Goal: Information Seeking & Learning: Learn about a topic

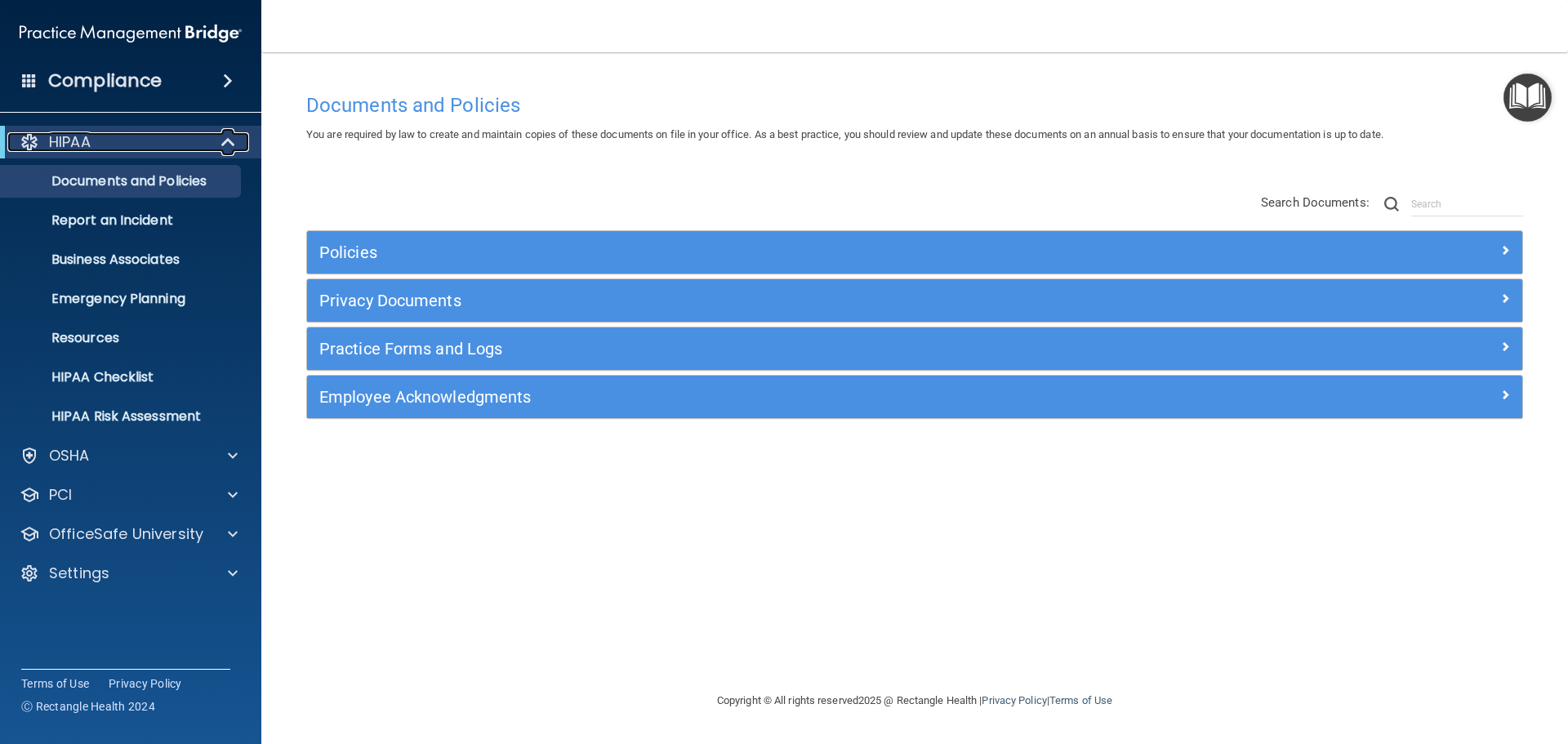
click at [226, 139] on span at bounding box center [230, 142] width 14 height 19
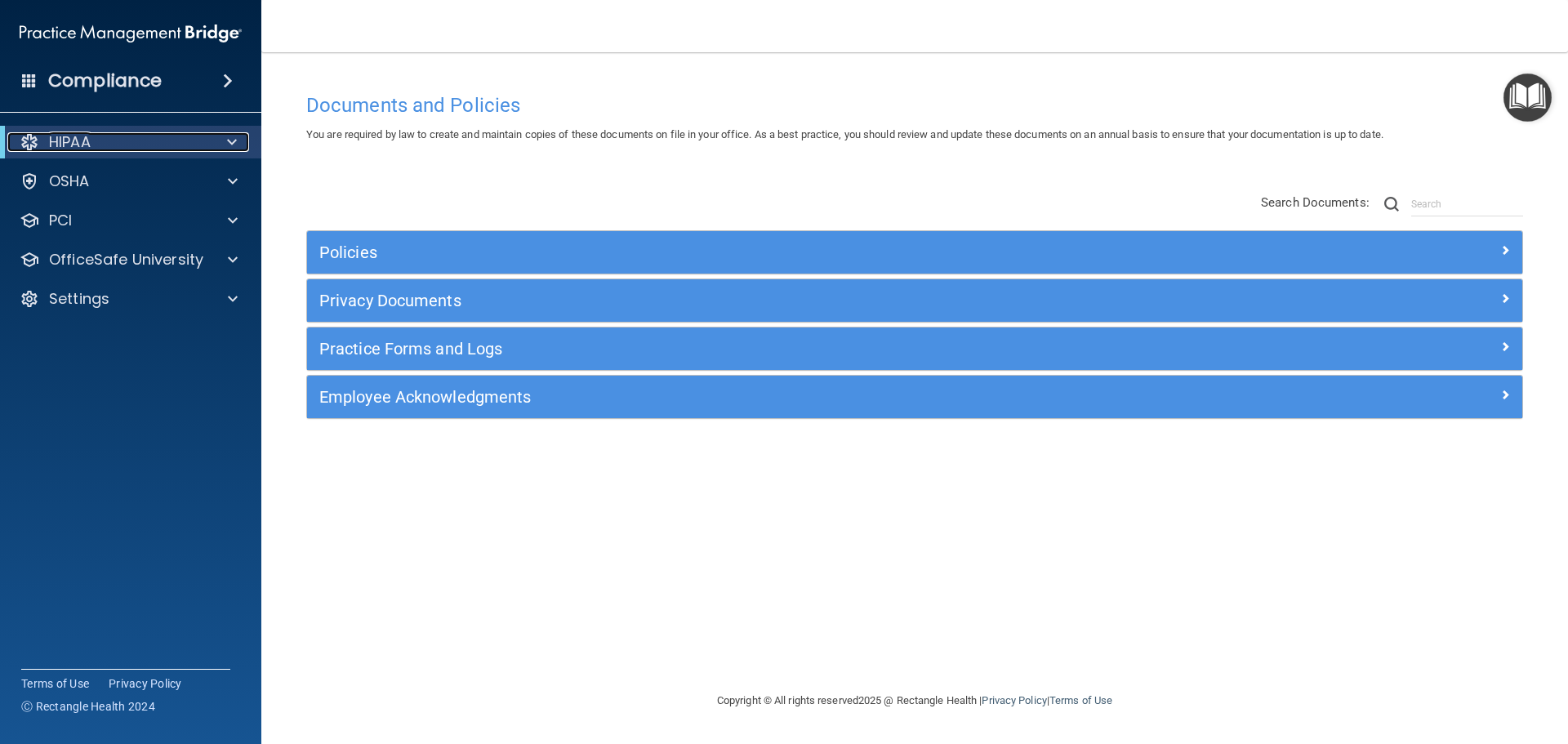
click at [229, 143] on span at bounding box center [232, 142] width 10 height 19
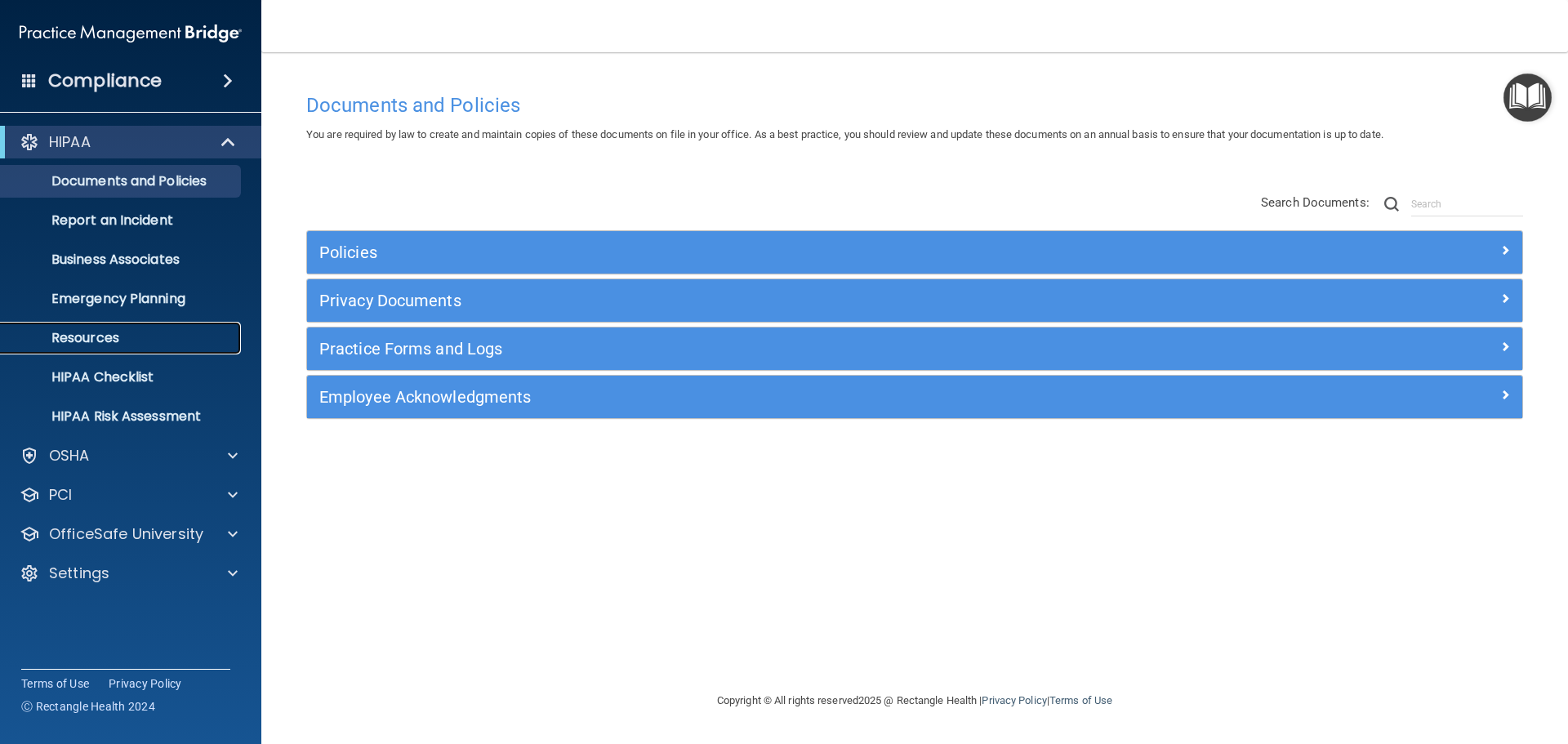
click at [119, 343] on p "Resources" at bounding box center [122, 338] width 223 height 17
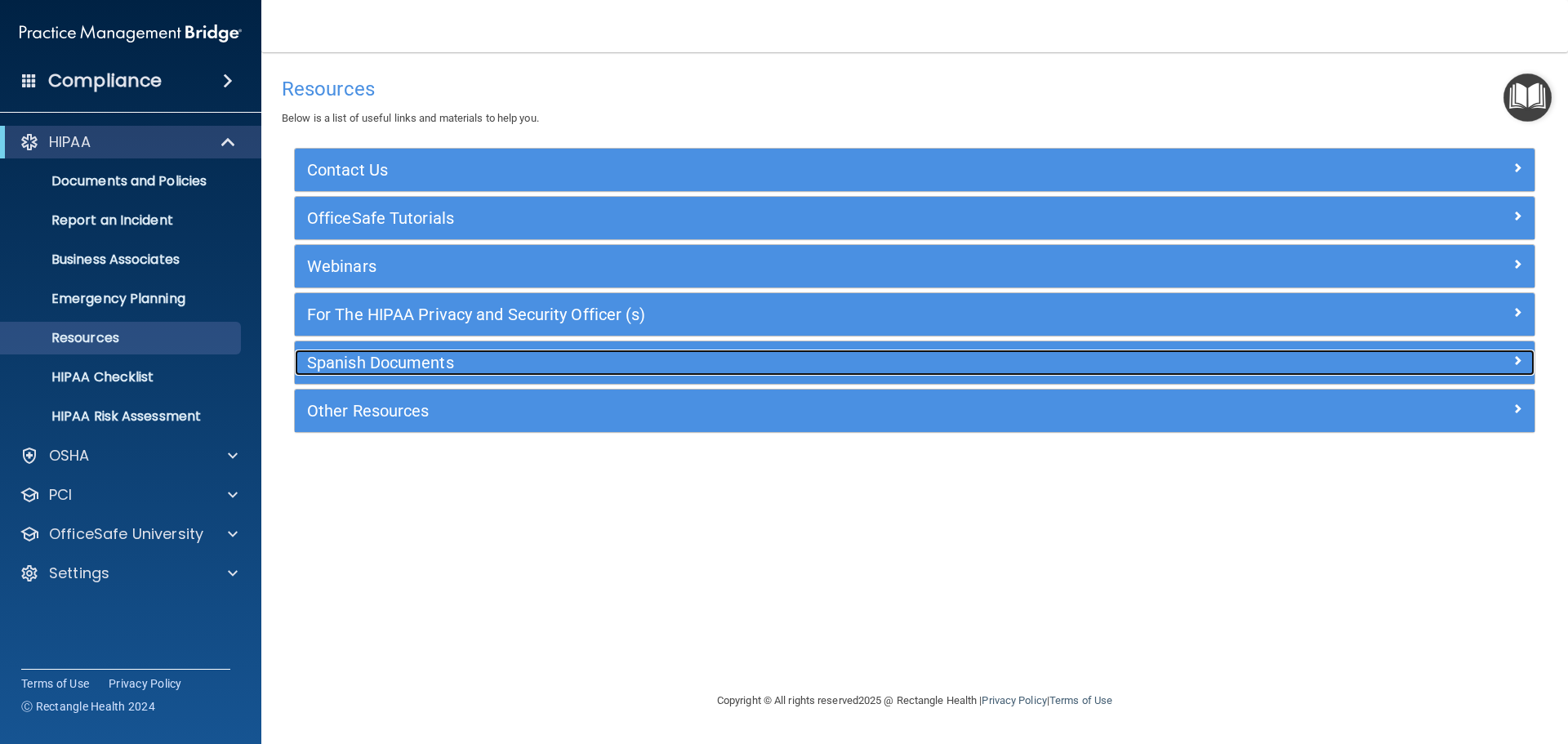
click at [429, 352] on div "Spanish Documents" at bounding box center [760, 362] width 930 height 26
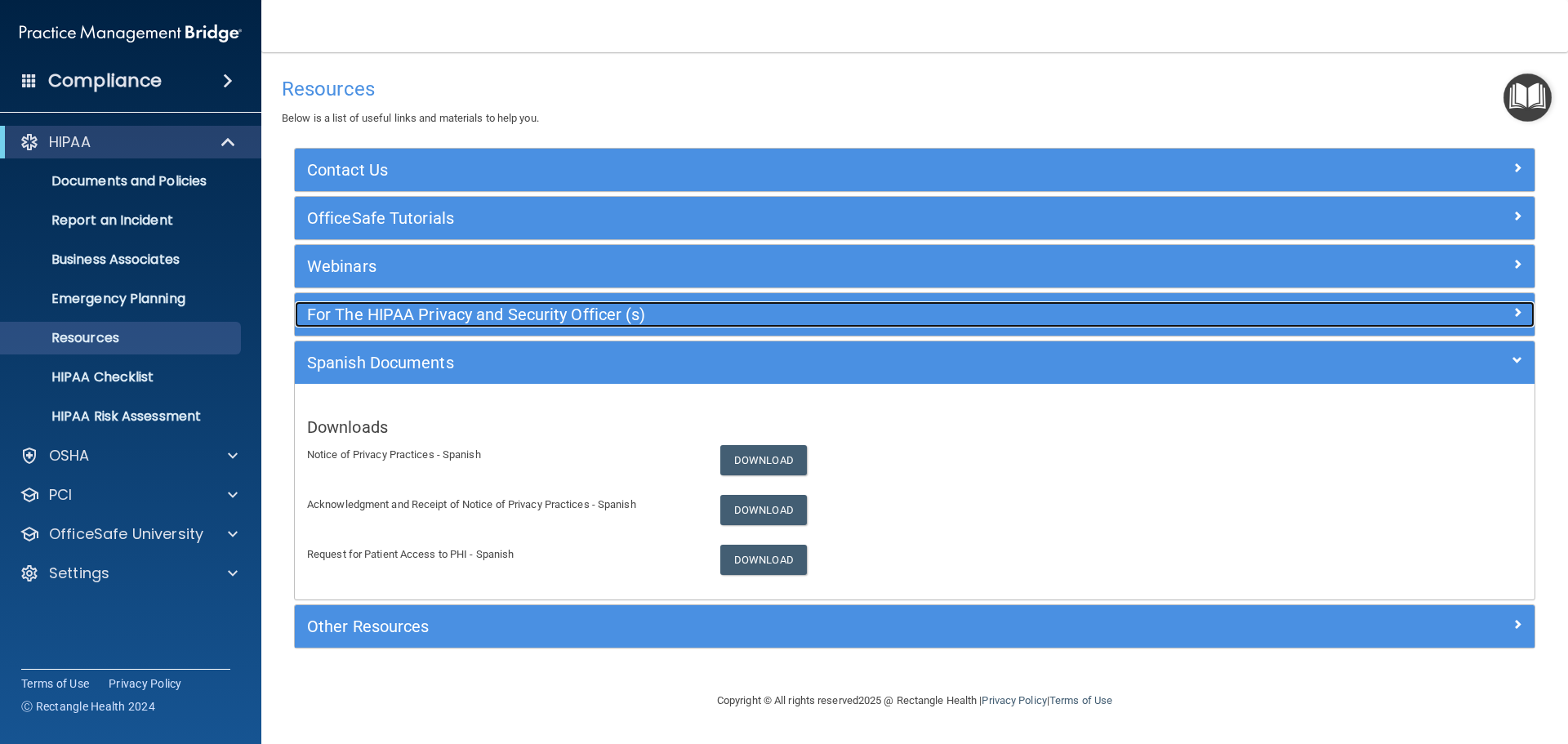
click at [478, 317] on h5 "For The HIPAA Privacy and Security Officer (s)" at bounding box center [760, 315] width 906 height 18
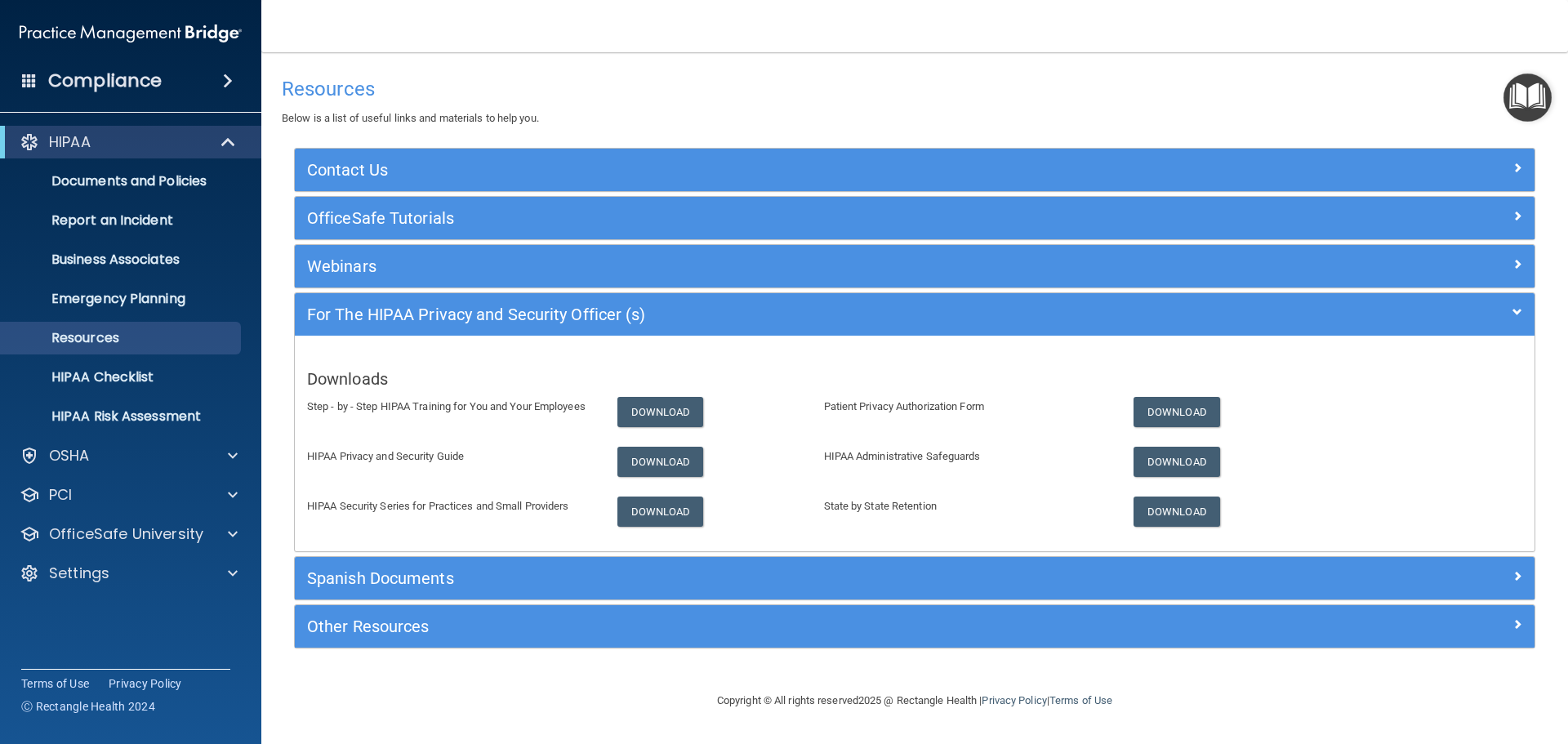
click at [504, 298] on div "For The HIPAA Privacy and Security Officer (s)" at bounding box center [915, 315] width 1240 height 43
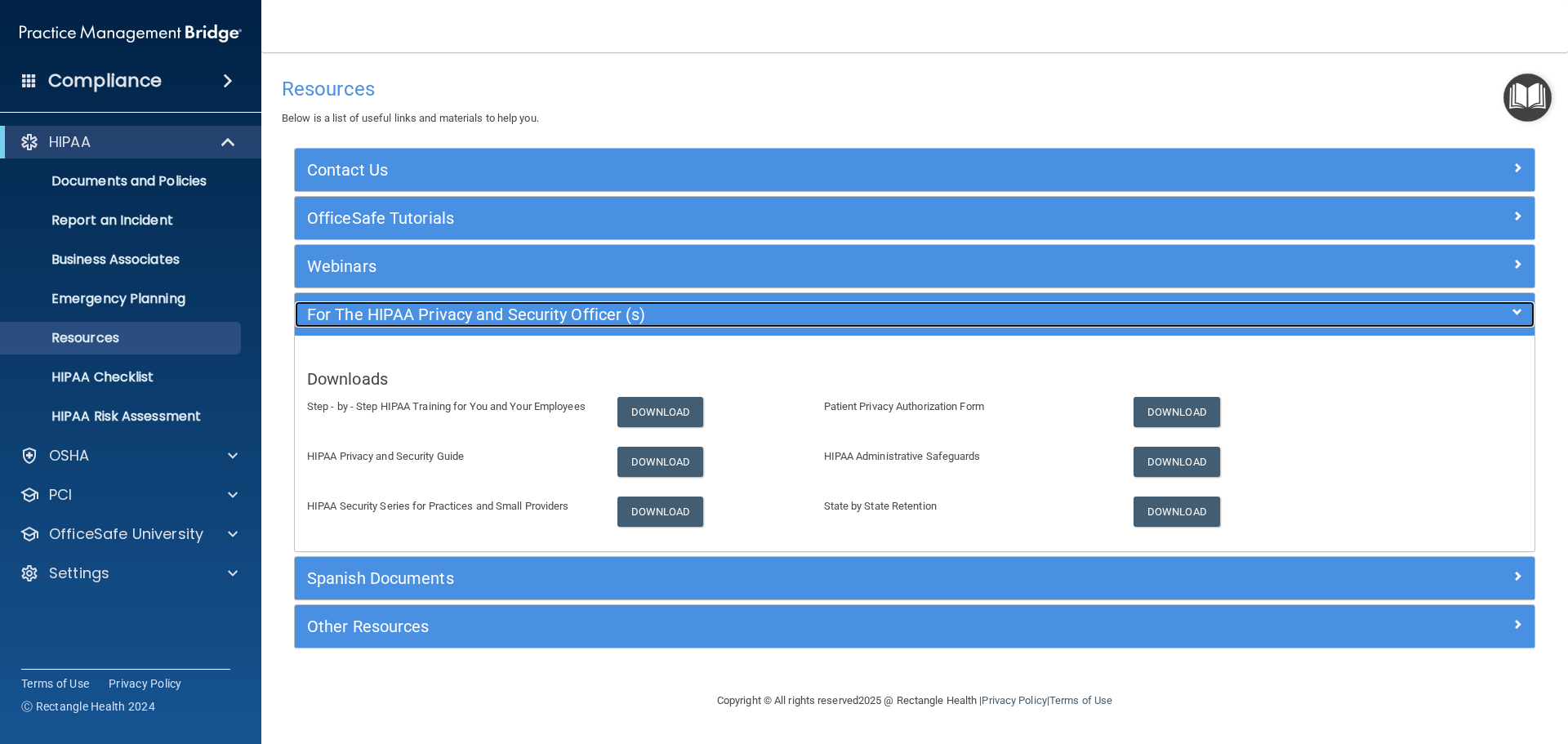
click at [489, 311] on h5 "For The HIPAA Privacy and Security Officer (s)" at bounding box center [760, 315] width 906 height 18
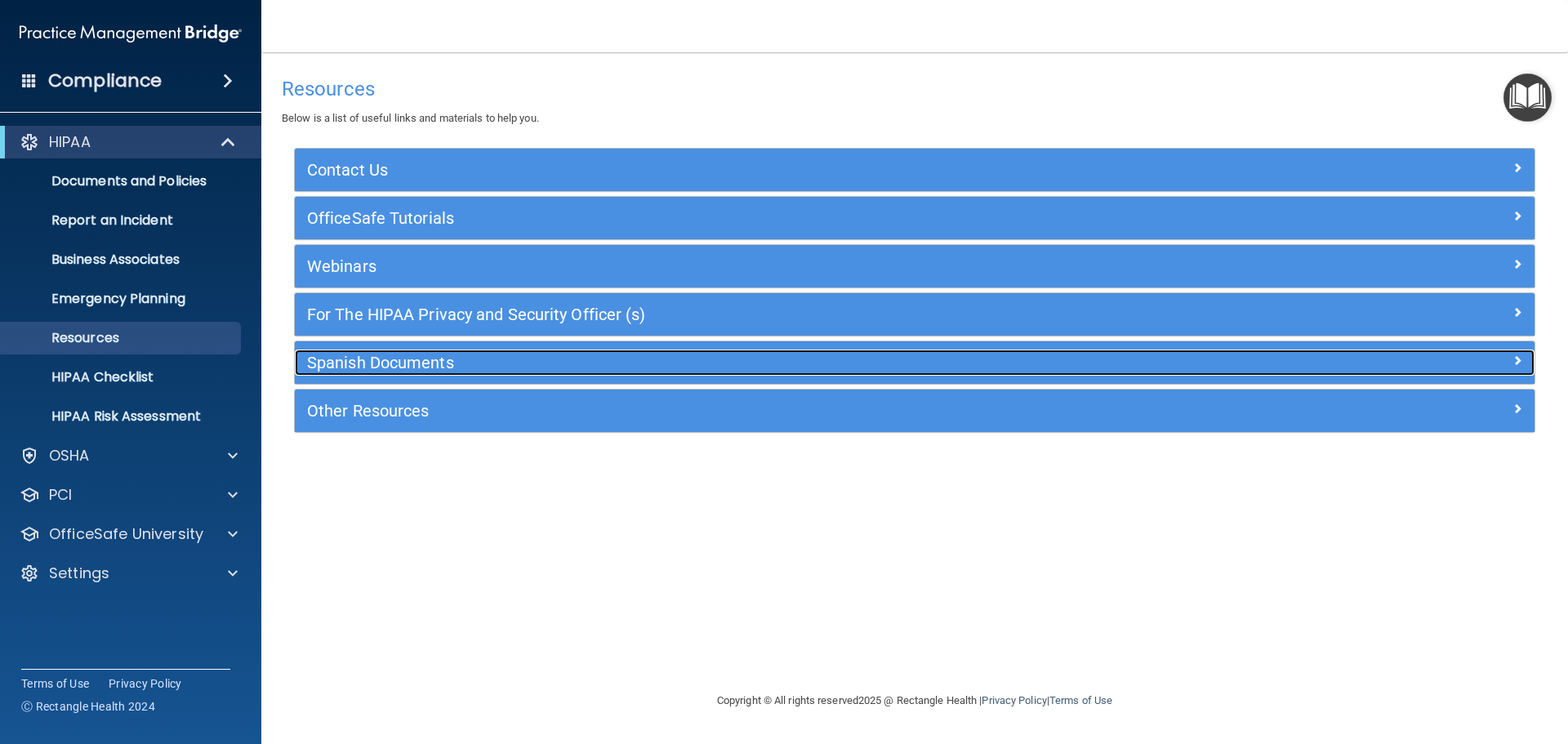
click at [410, 370] on h5 "Spanish Documents" at bounding box center [760, 362] width 906 height 18
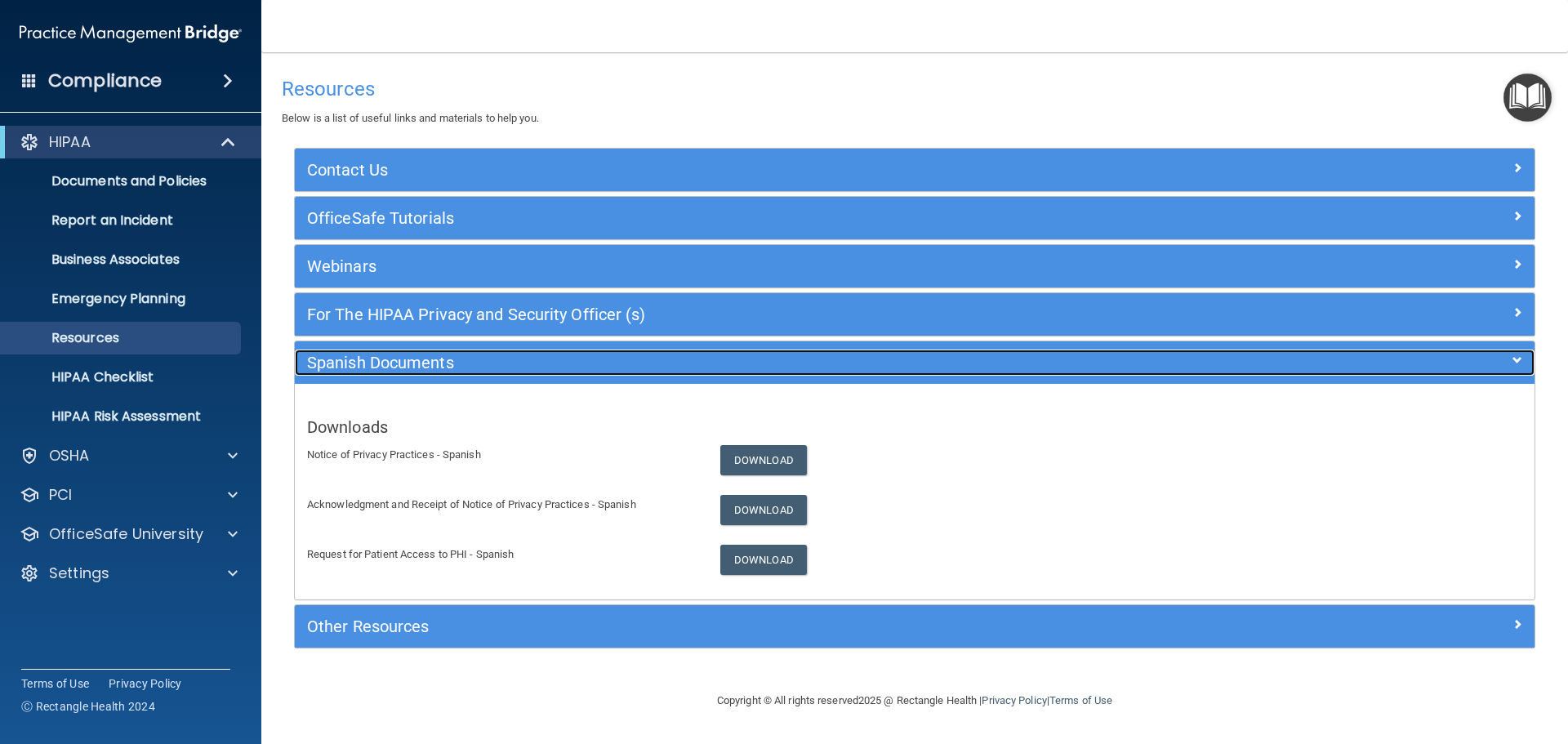
click at [461, 357] on h5 "Spanish Documents" at bounding box center [760, 362] width 906 height 18
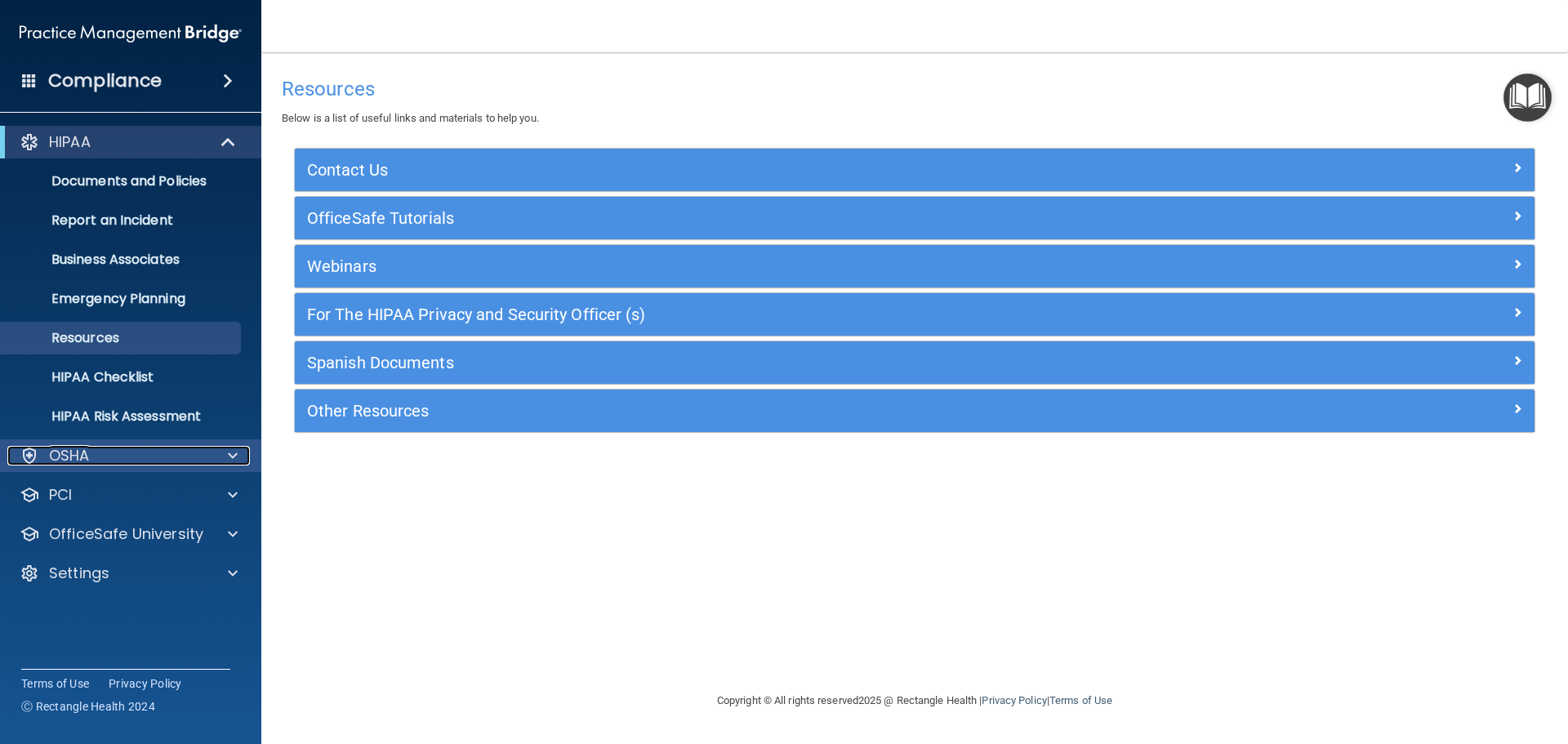
click at [212, 459] on div at bounding box center [231, 456] width 41 height 19
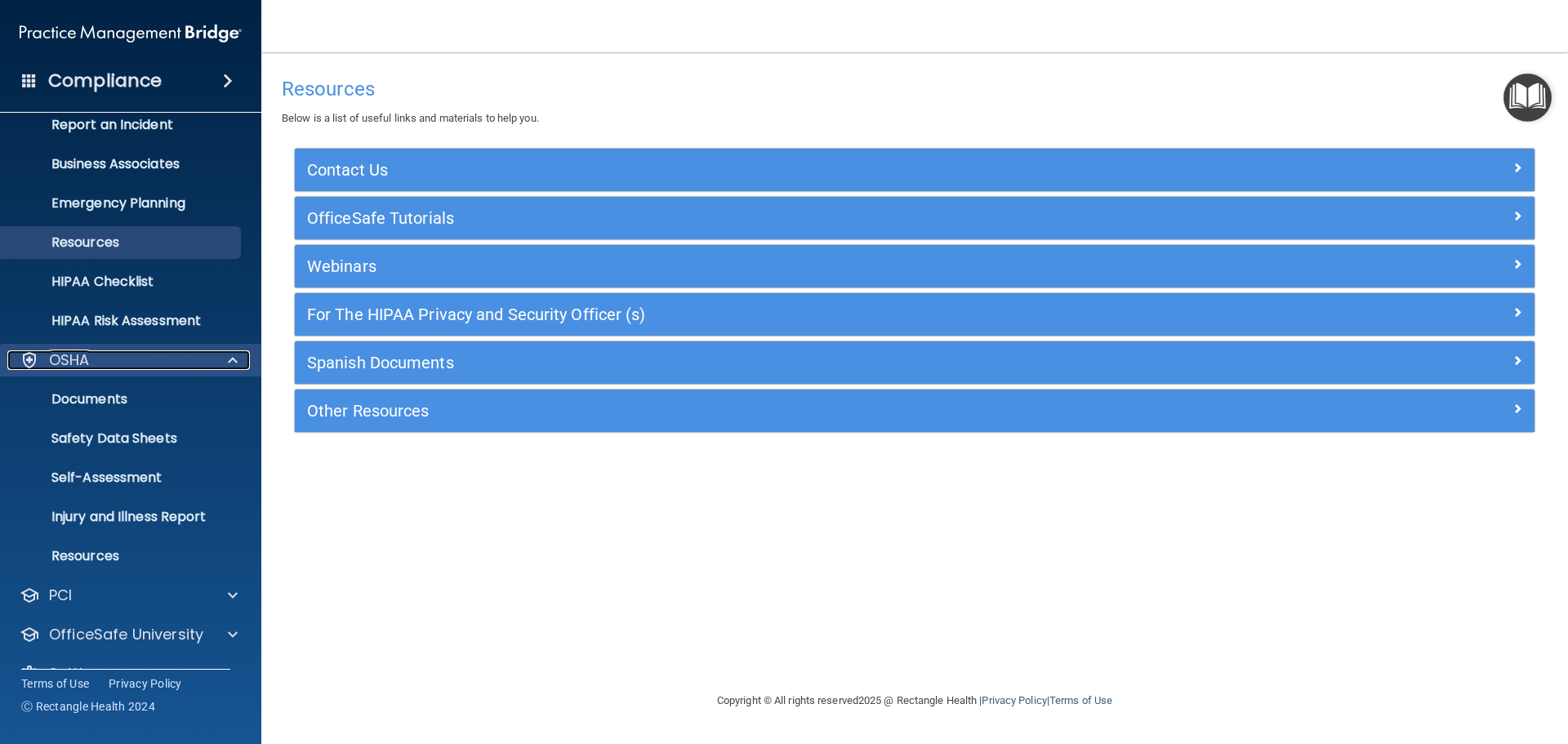
scroll to position [130, 0]
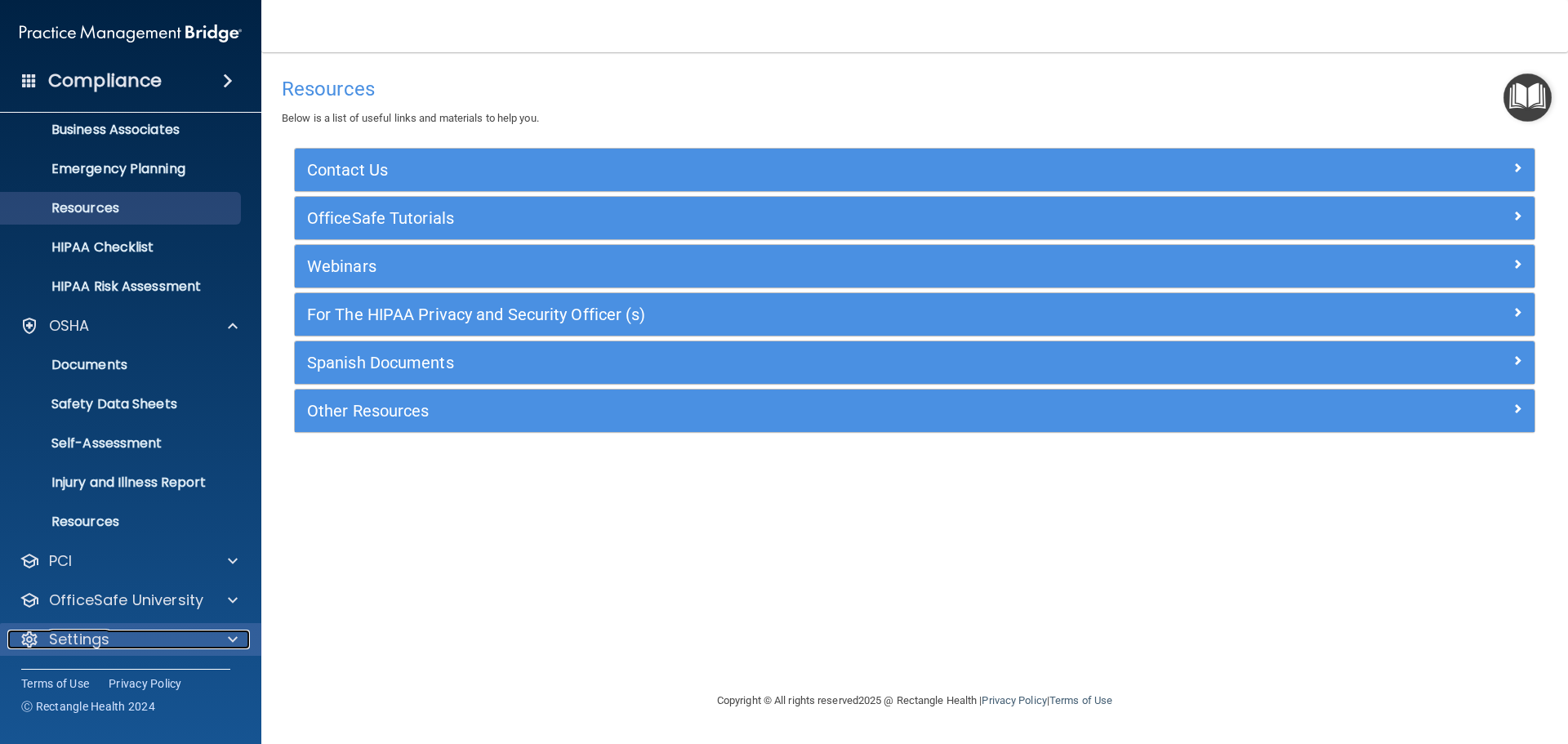
click at [148, 642] on div "Settings" at bounding box center [109, 640] width 203 height 19
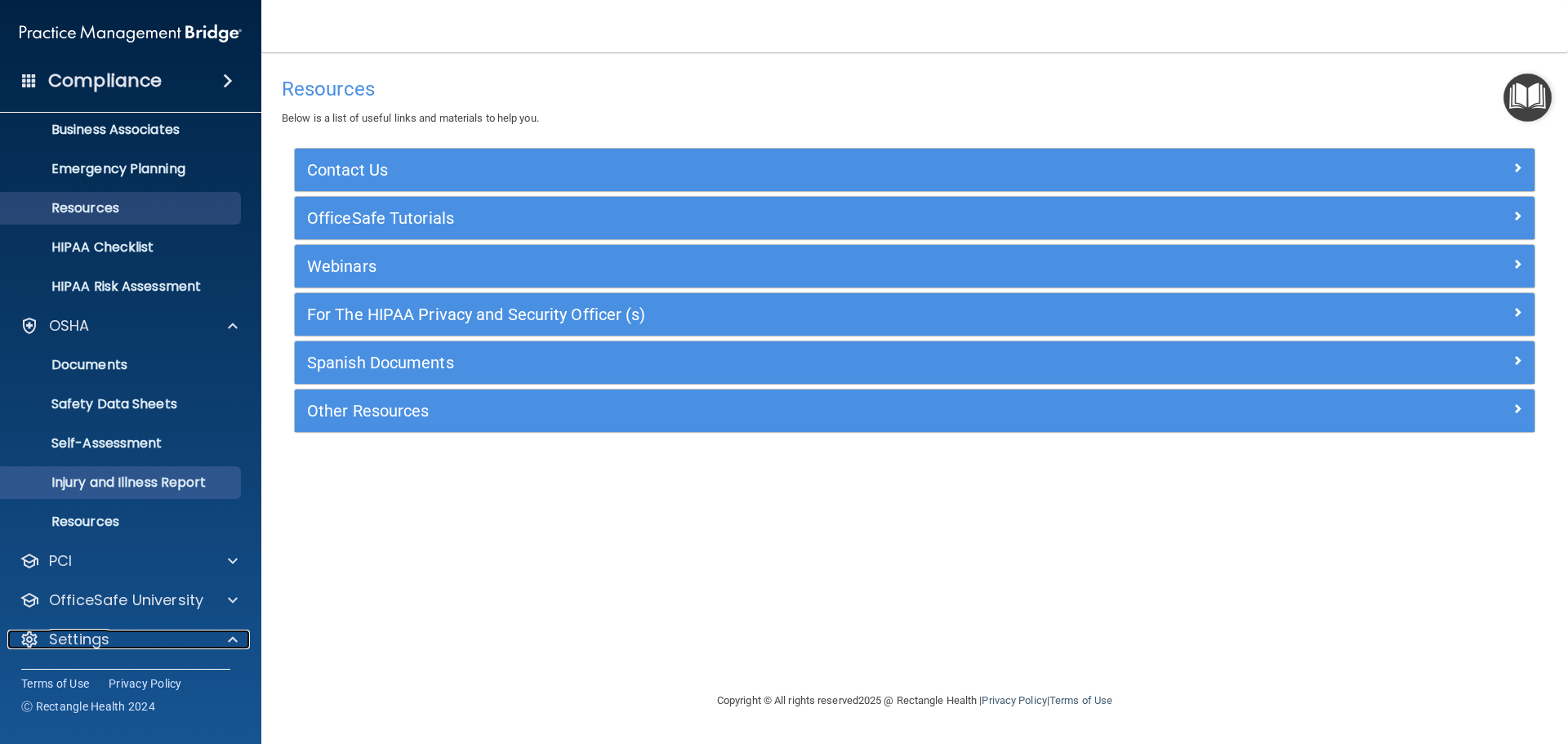
scroll to position [286, 0]
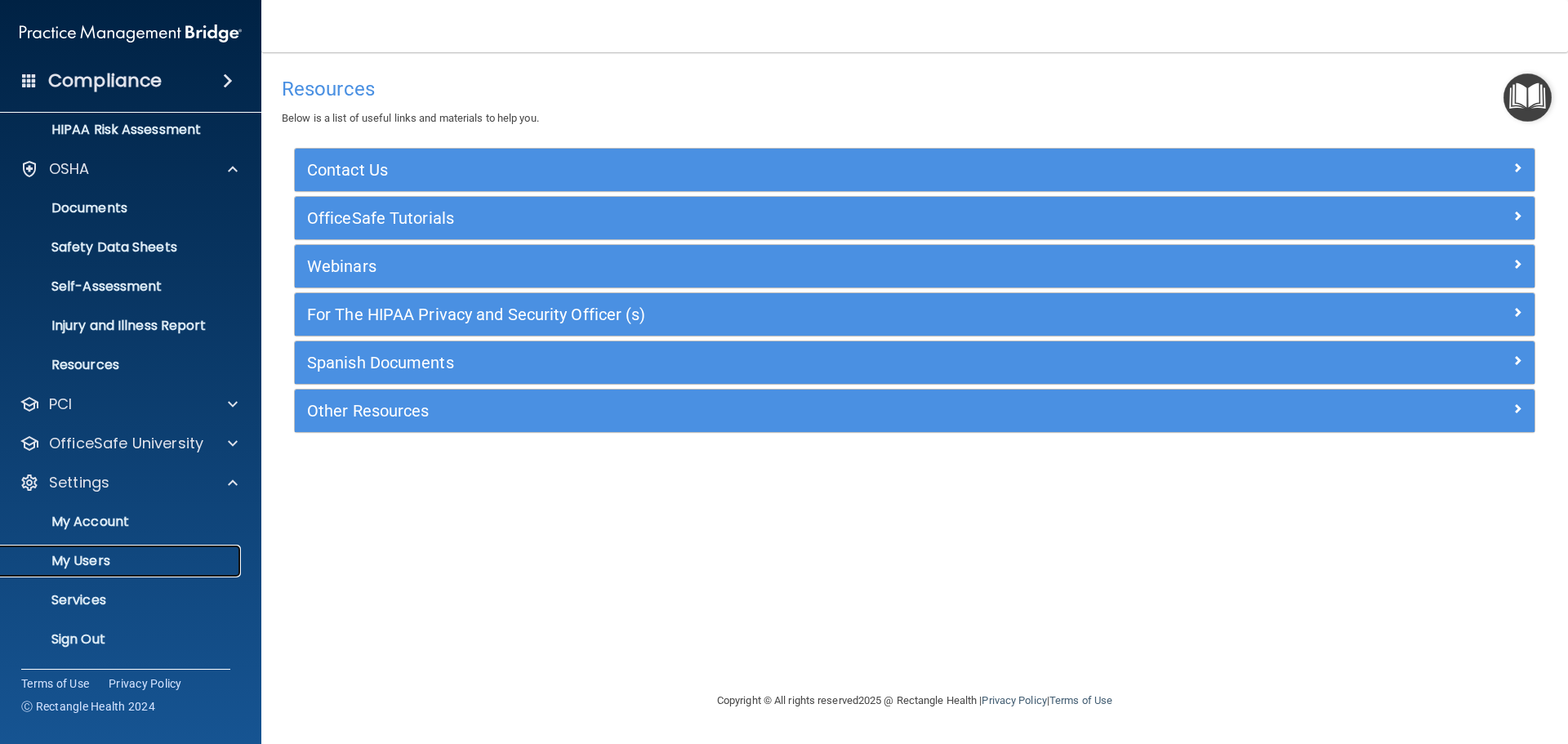
click at [115, 554] on p "My Users" at bounding box center [122, 561] width 223 height 17
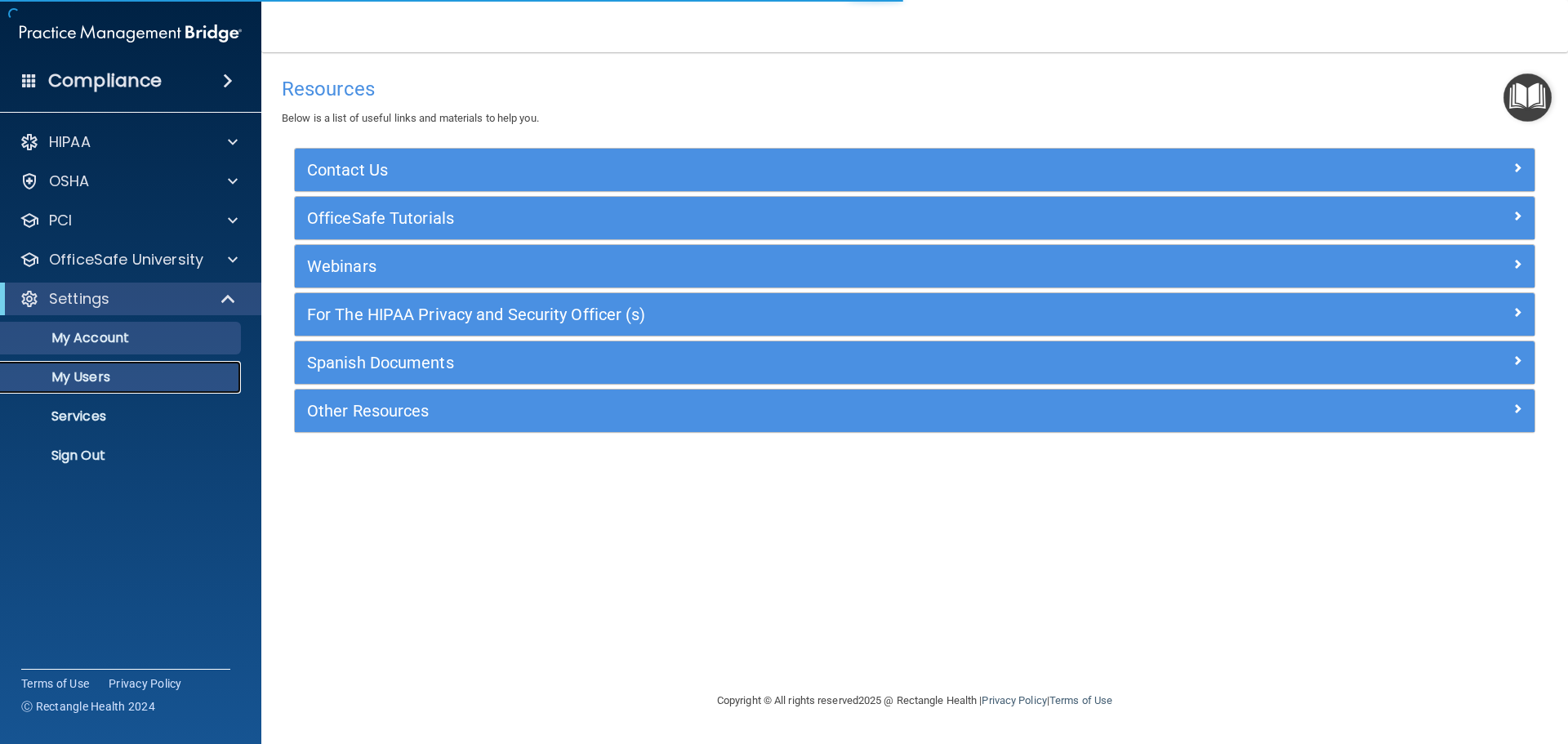
select select "20"
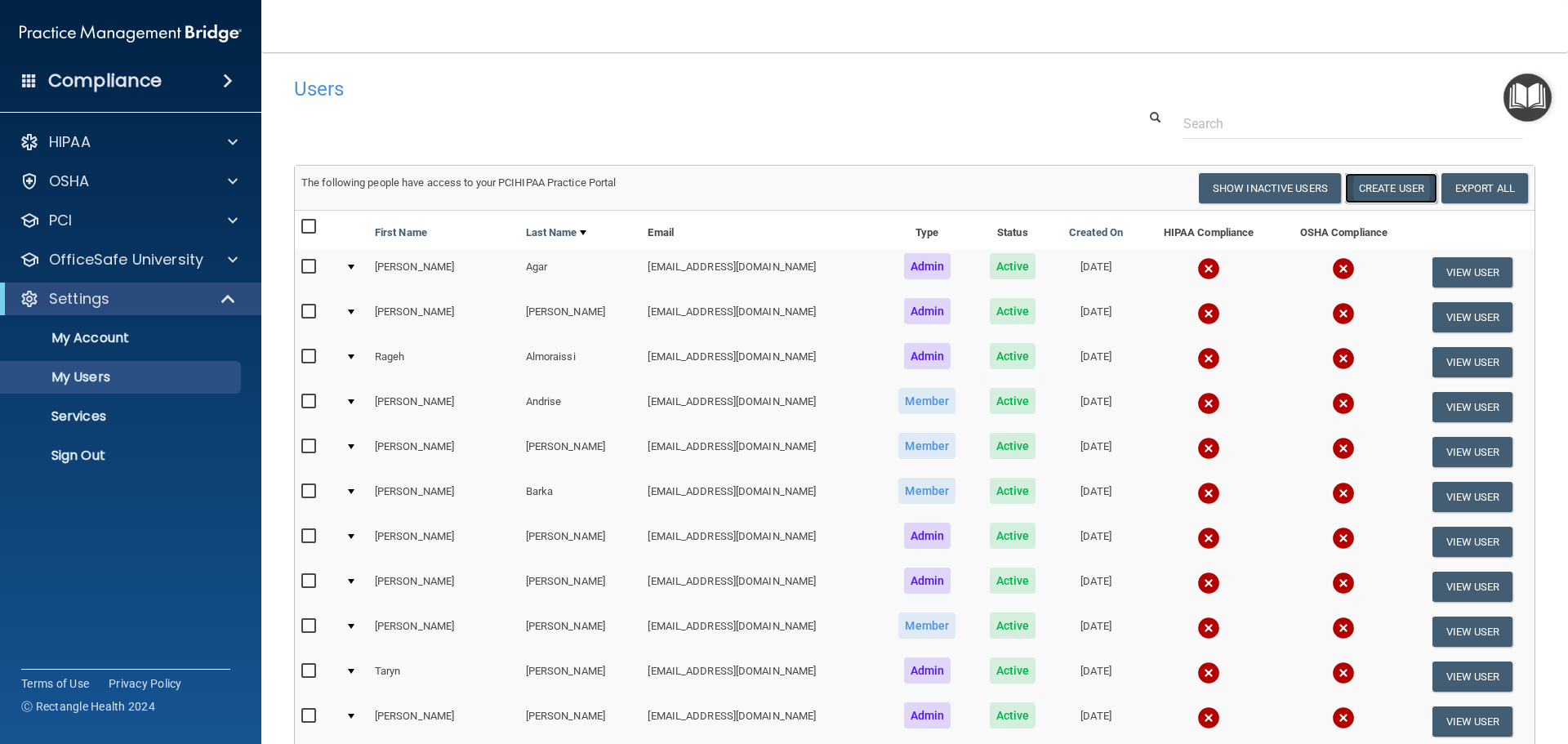
click at [1388, 192] on button "Create User" at bounding box center [1391, 188] width 93 height 30
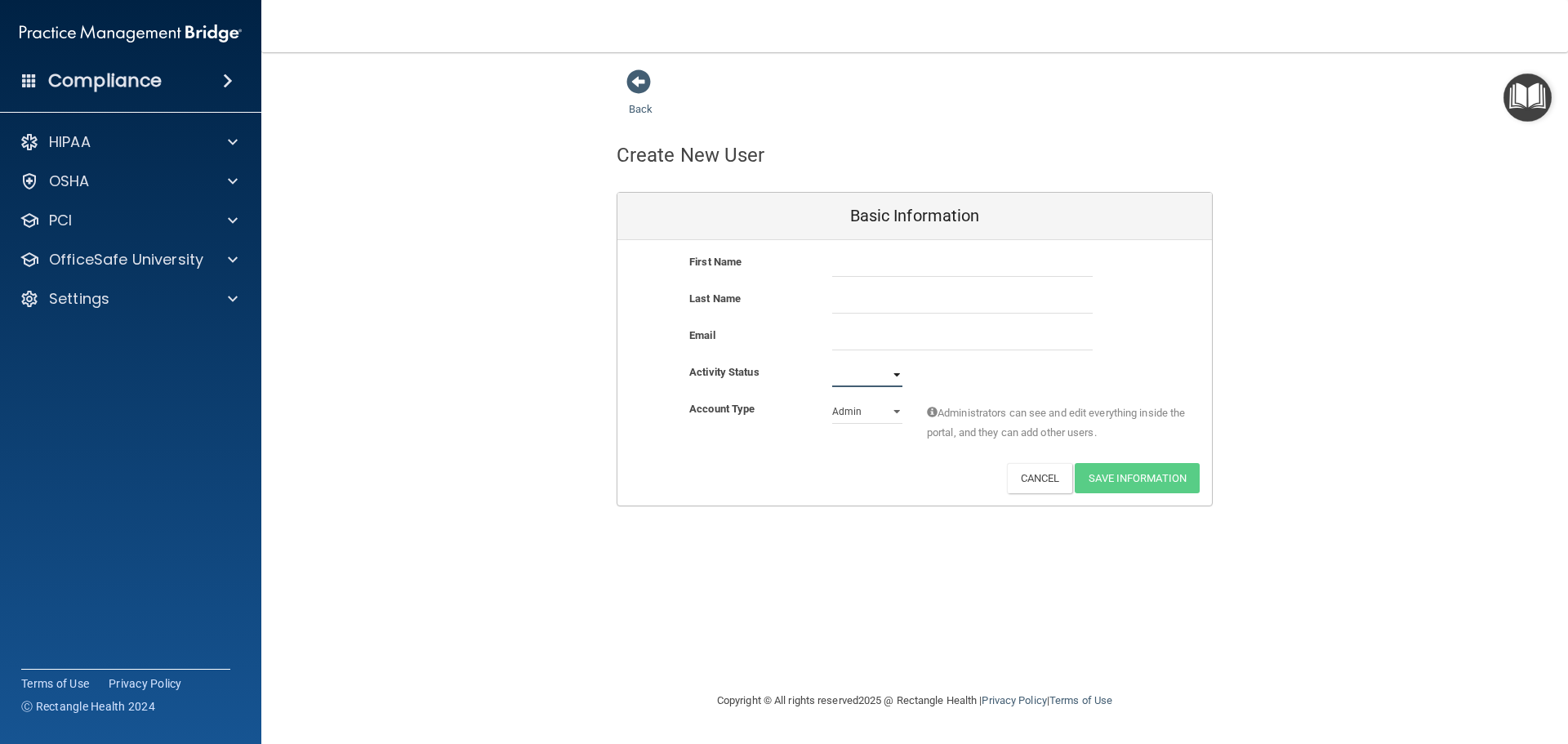
click at [894, 378] on select "Active Inactive" at bounding box center [868, 374] width 70 height 24
click at [839, 468] on div "Activate Reset Password Edit Cancel Save Information" at bounding box center [915, 478] width 595 height 30
click at [878, 408] on select "Admin Member" at bounding box center [868, 411] width 70 height 24
click at [640, 89] on span at bounding box center [638, 81] width 24 height 24
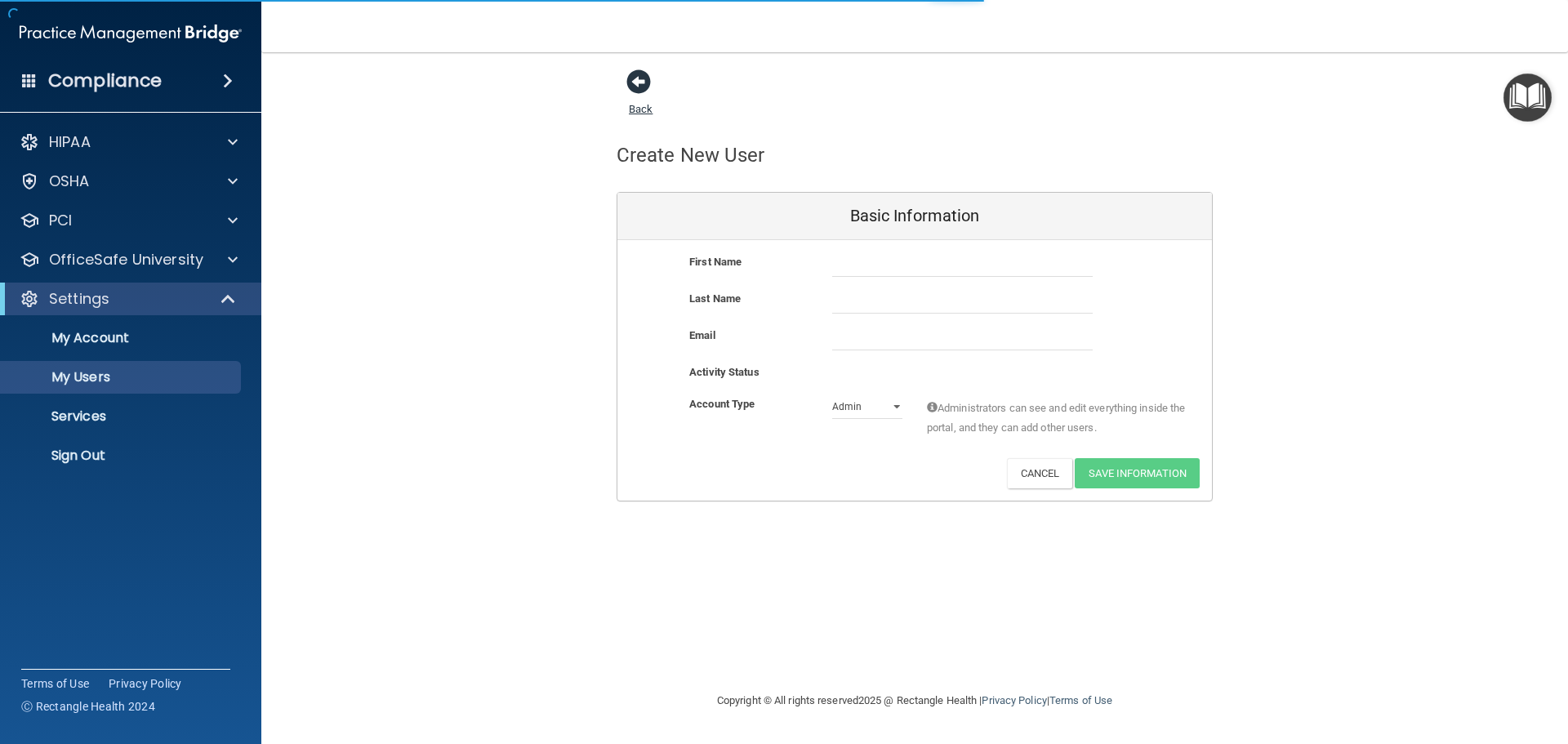
select select "20"
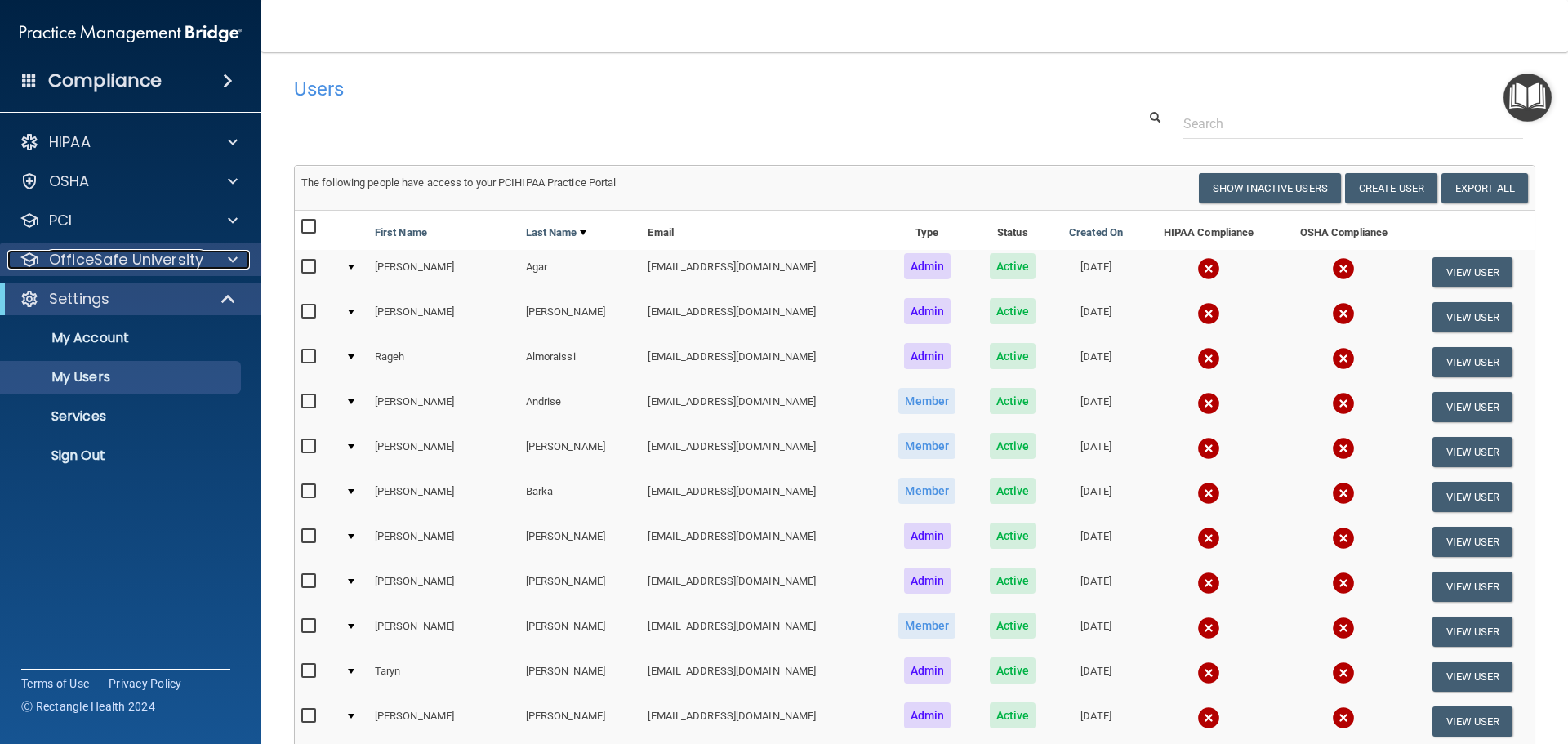
click at [227, 256] on div at bounding box center [231, 260] width 41 height 19
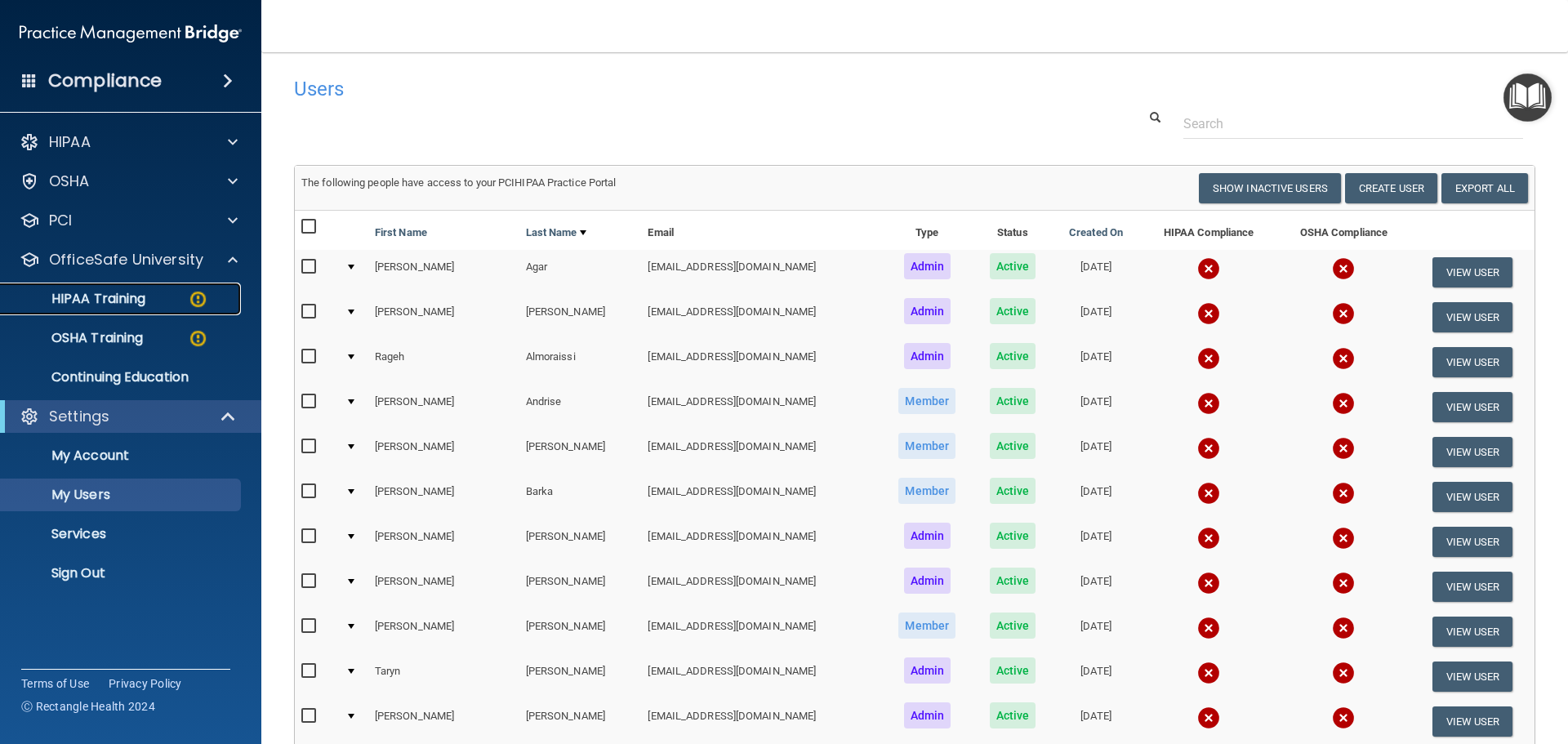
click at [141, 310] on link "HIPAA Training" at bounding box center [112, 299] width 257 height 33
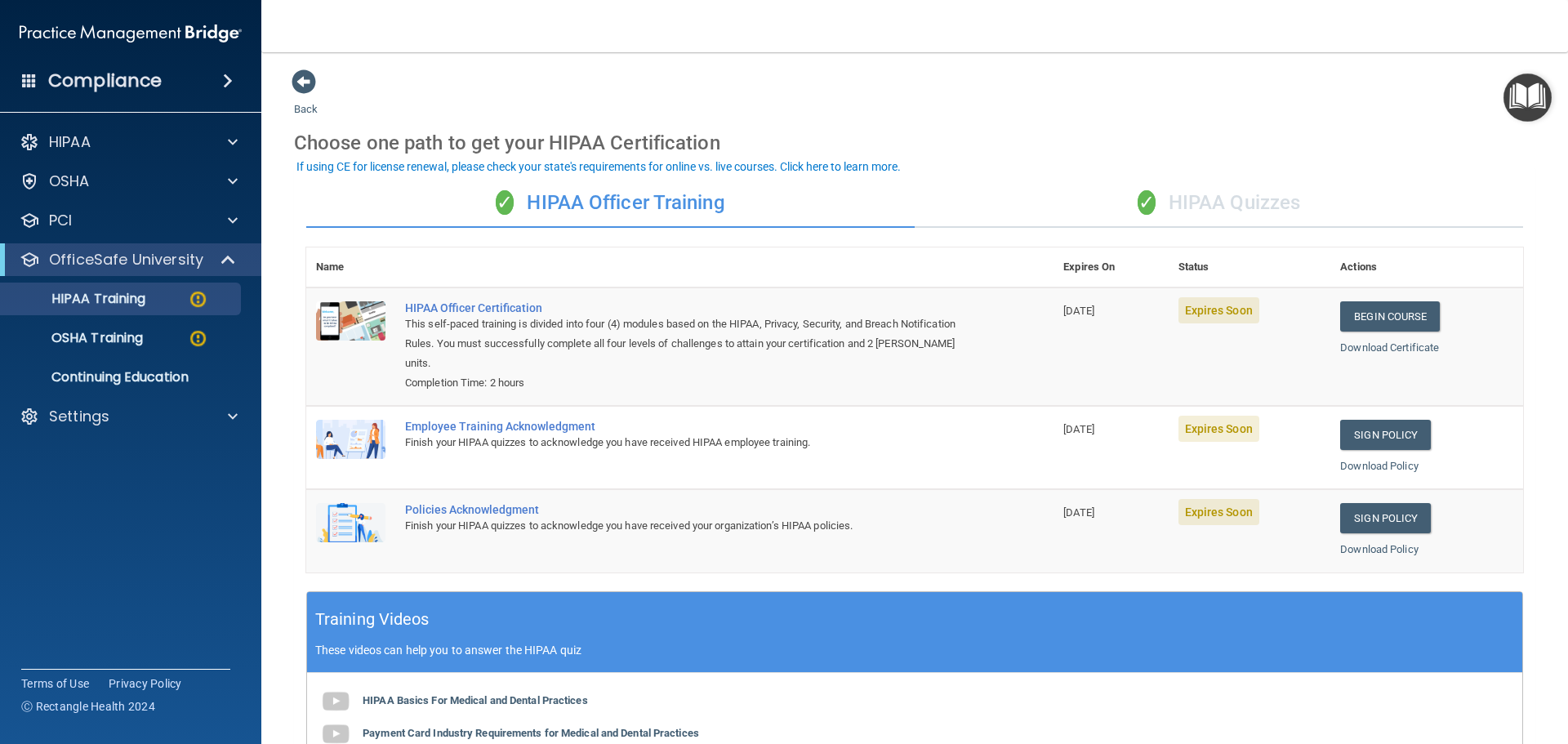
click at [1214, 192] on div "✓ HIPAA Quizzes" at bounding box center [1218, 204] width 609 height 49
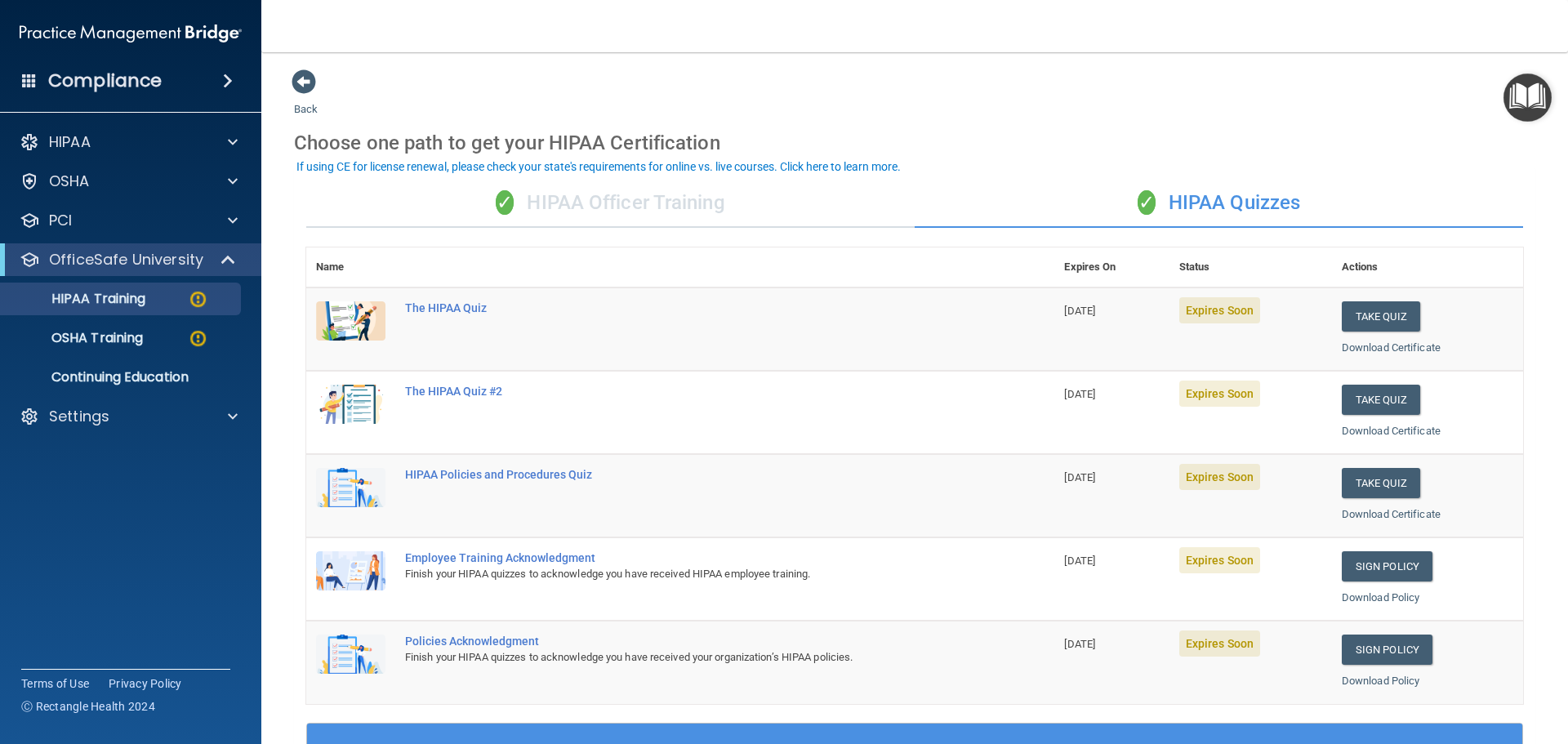
click at [716, 210] on div "✓ HIPAA Officer Training" at bounding box center [611, 204] width 609 height 49
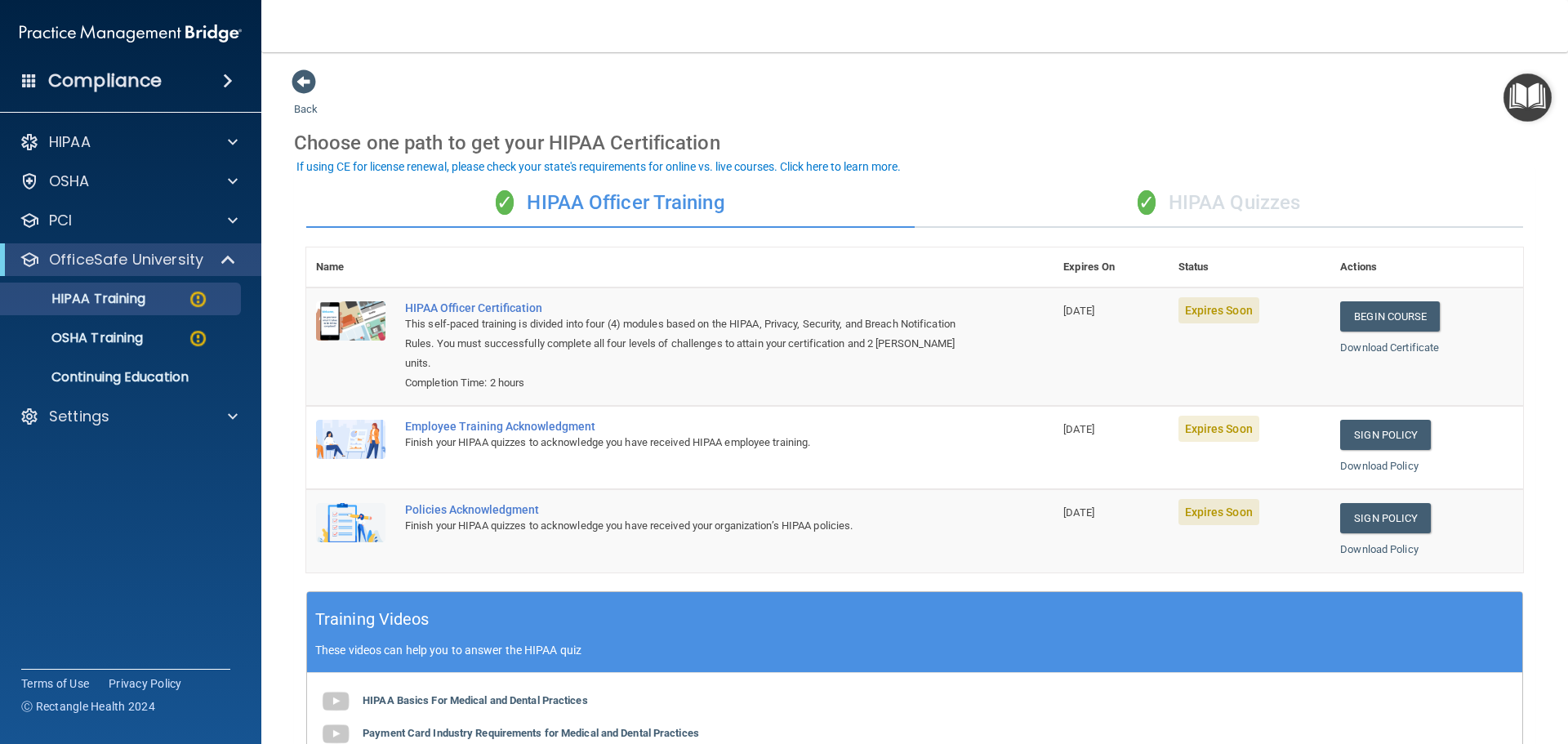
click at [1228, 201] on div "✓ HIPAA Quizzes" at bounding box center [1218, 204] width 609 height 49
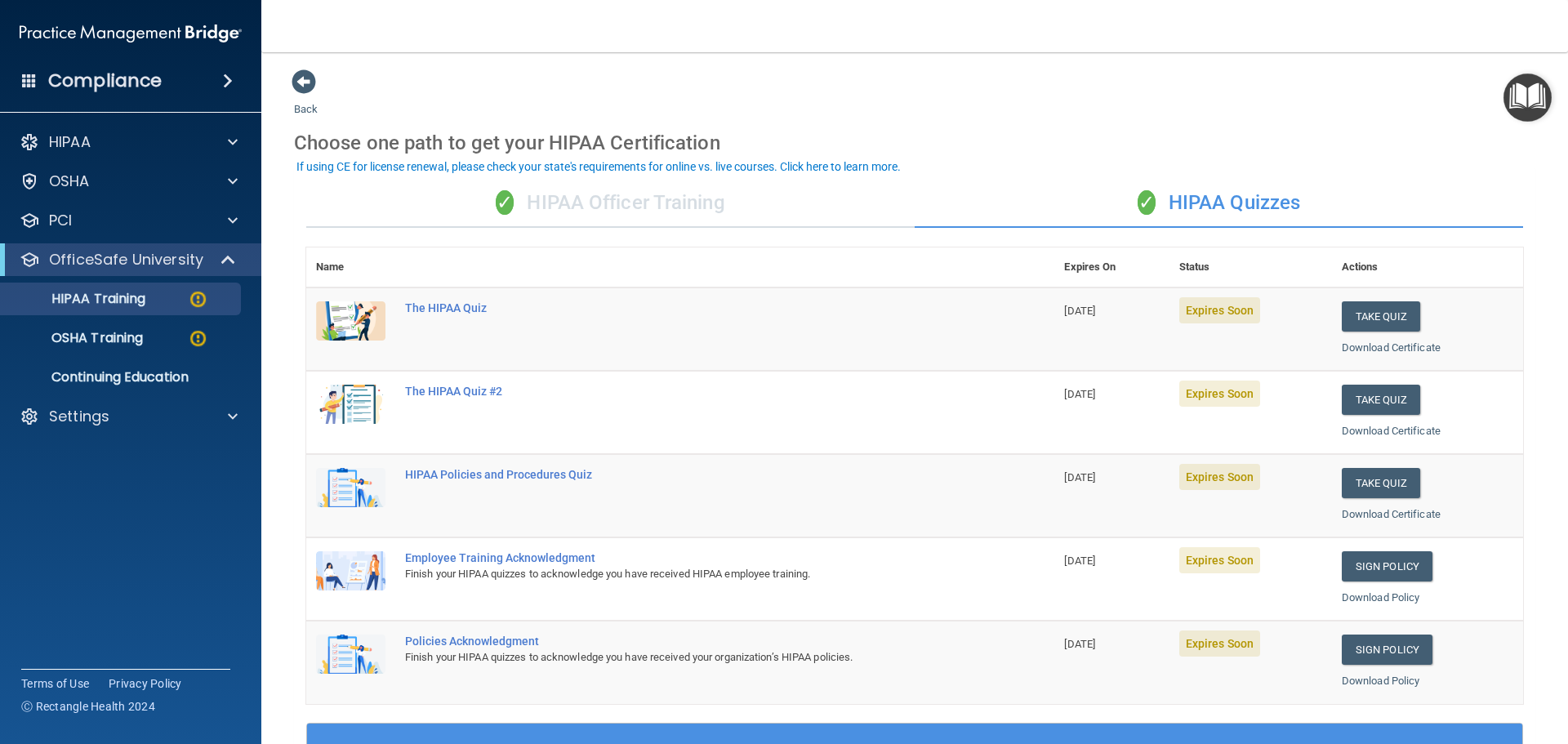
click at [1228, 201] on div "✓ HIPAA Quizzes" at bounding box center [1218, 204] width 609 height 49
click at [693, 210] on div "✓ HIPAA Officer Training" at bounding box center [611, 204] width 609 height 49
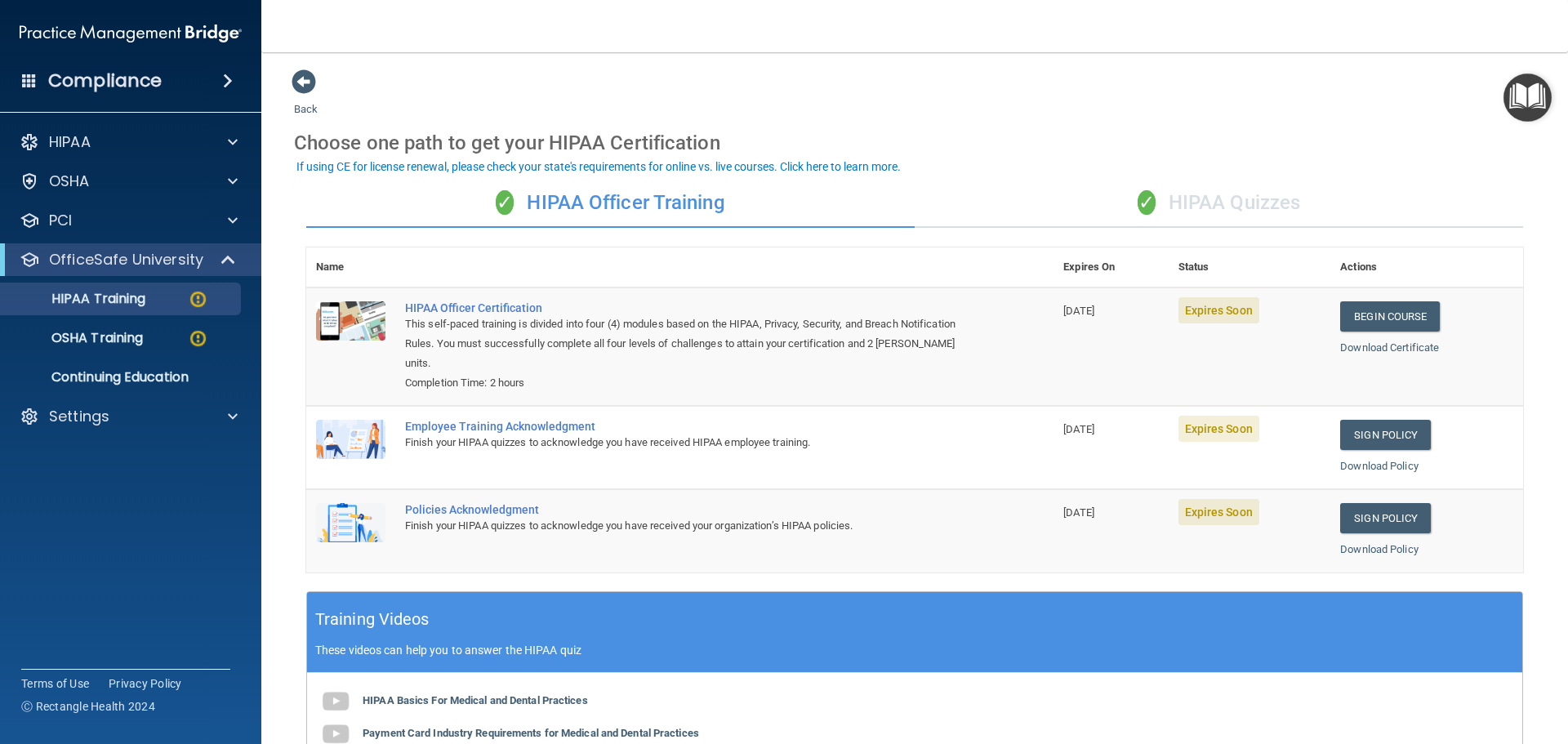
click at [1268, 205] on div "✓ HIPAA Quizzes" at bounding box center [1218, 204] width 609 height 49
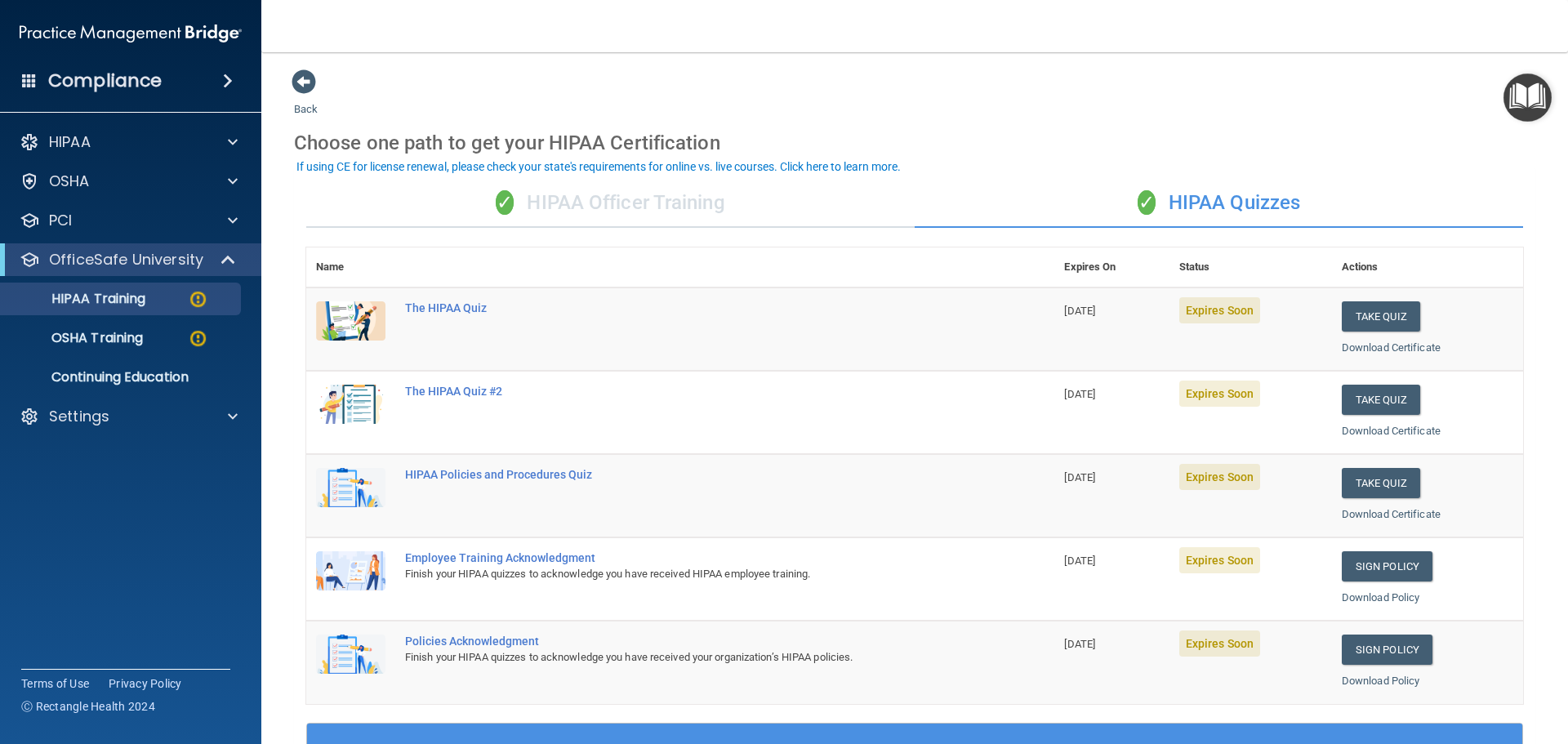
click at [722, 208] on div "✓ HIPAA Officer Training" at bounding box center [611, 204] width 609 height 49
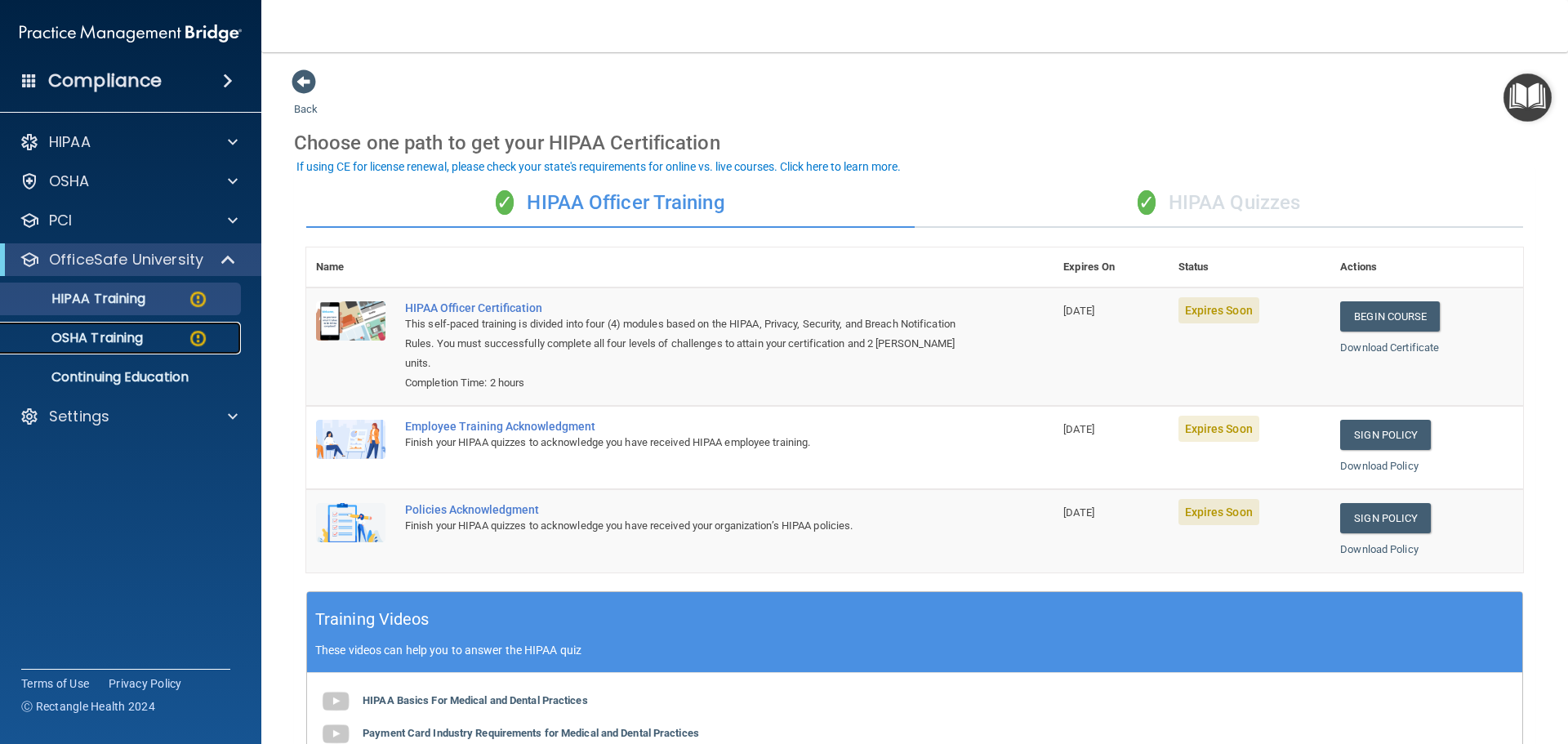
click at [118, 336] on p "OSHA Training" at bounding box center [77, 338] width 132 height 17
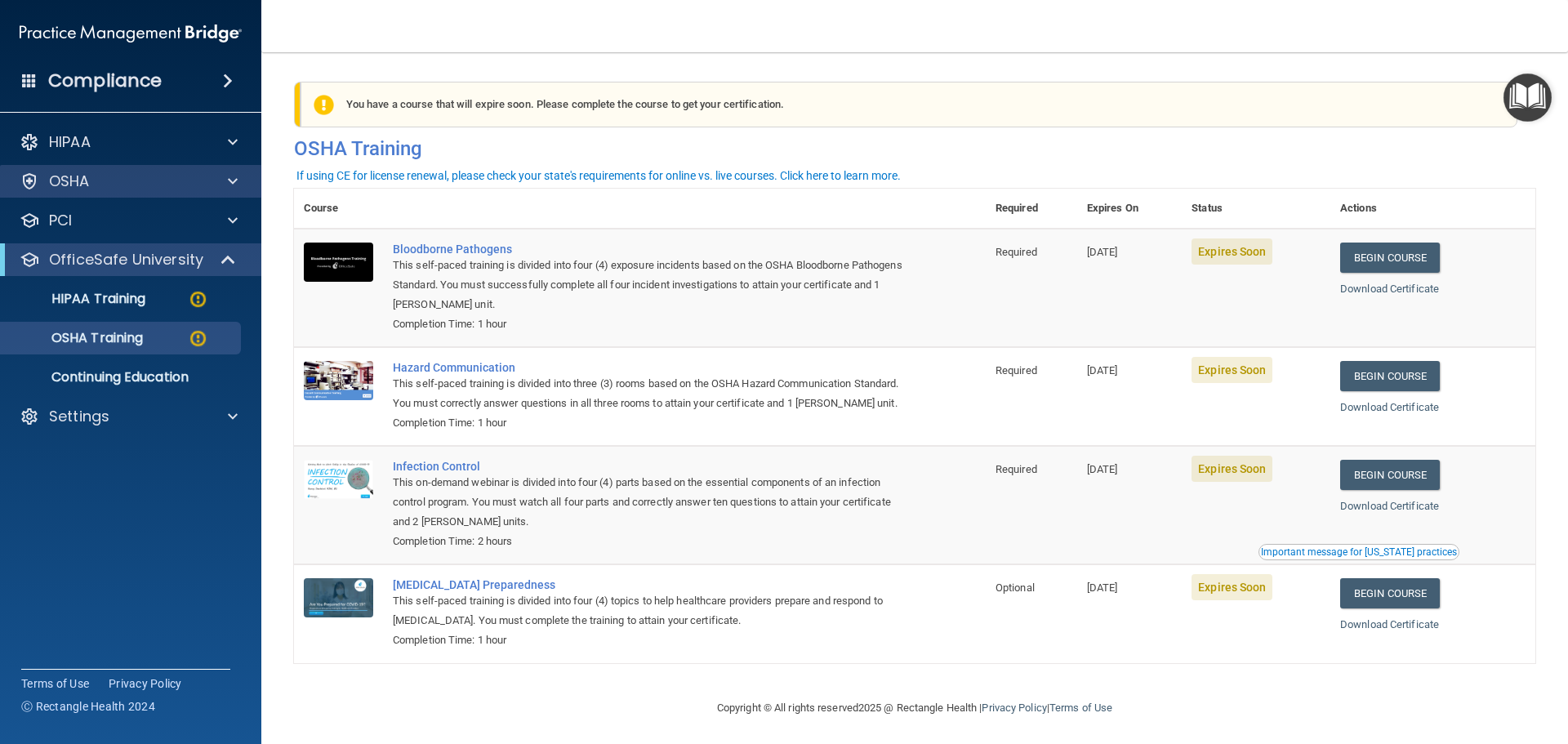
click at [156, 194] on div "OSHA" at bounding box center [131, 181] width 262 height 33
click at [213, 177] on div at bounding box center [231, 181] width 41 height 19
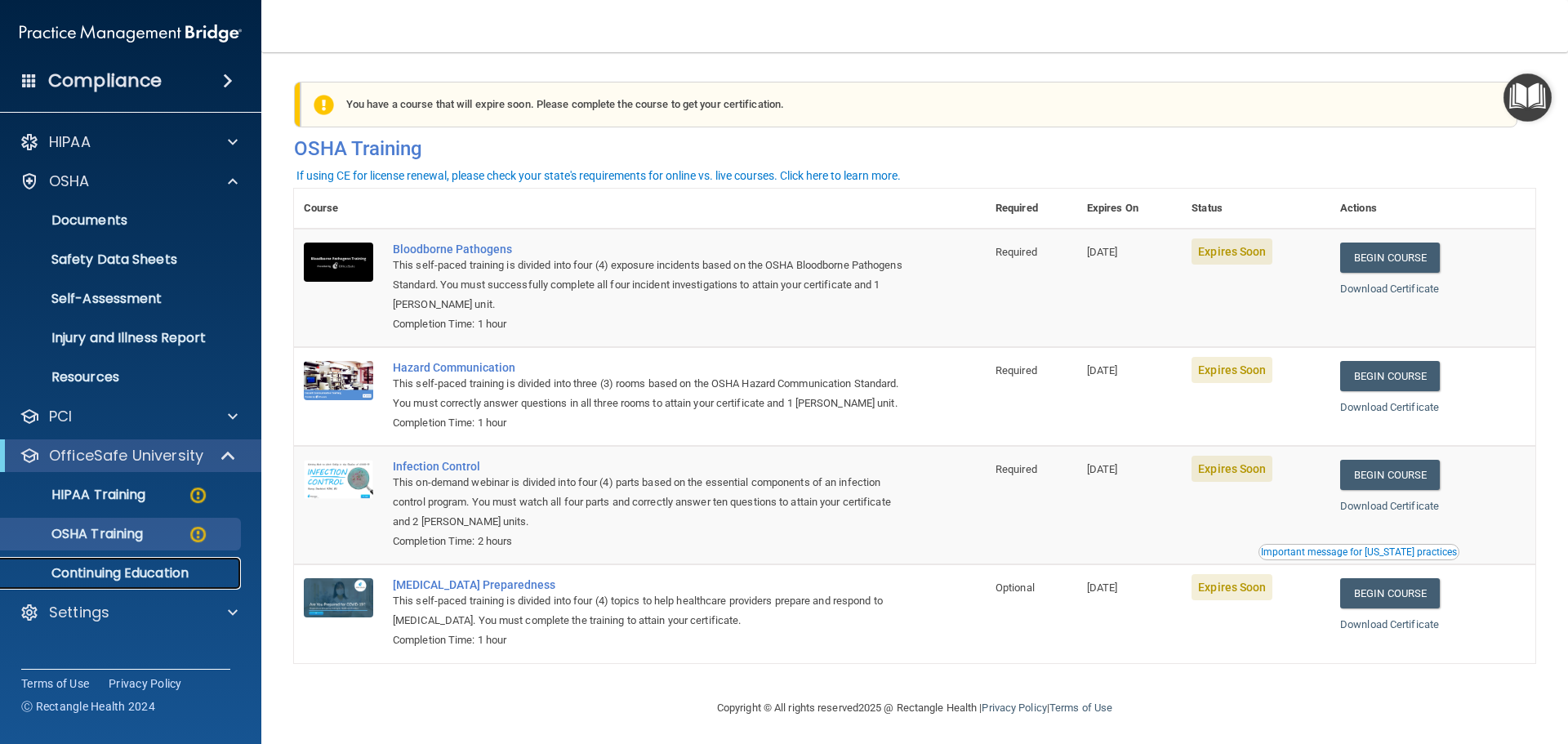
click at [155, 574] on p "Continuing Education" at bounding box center [122, 573] width 223 height 17
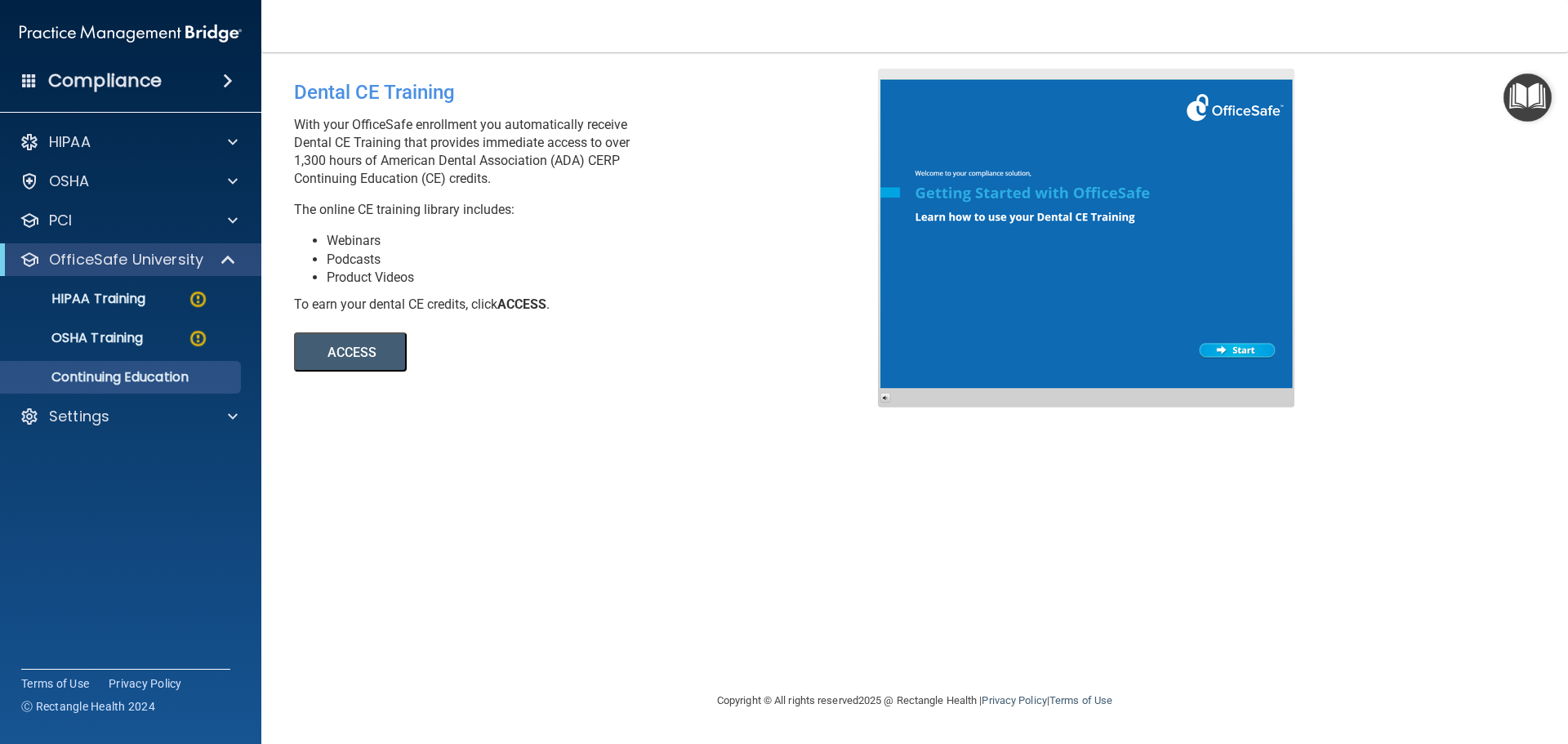
click at [375, 354] on button "ACCESS" at bounding box center [351, 352] width 113 height 39
click at [169, 138] on div "HIPAA" at bounding box center [109, 142] width 203 height 19
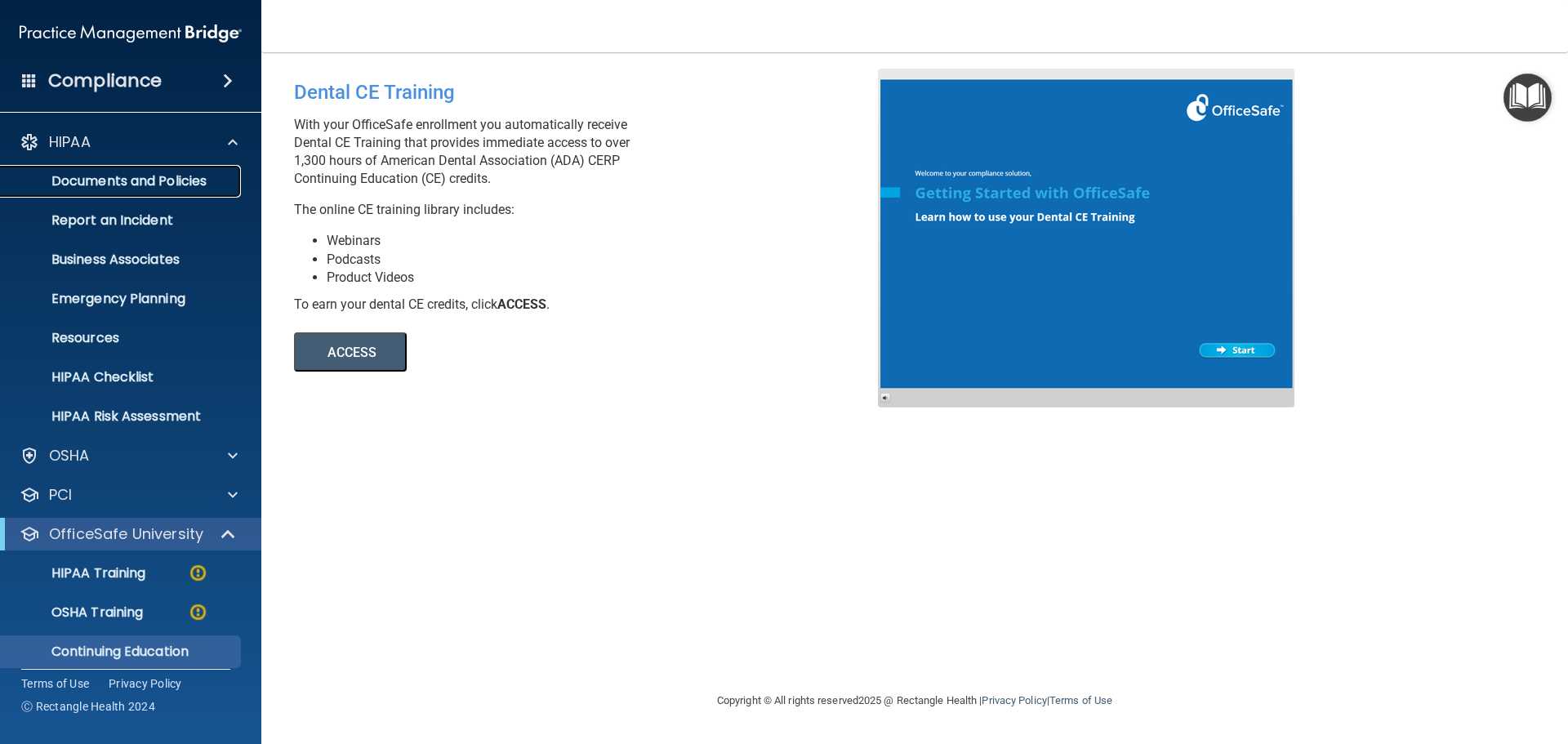
click at [153, 184] on p "Documents and Policies" at bounding box center [122, 181] width 223 height 17
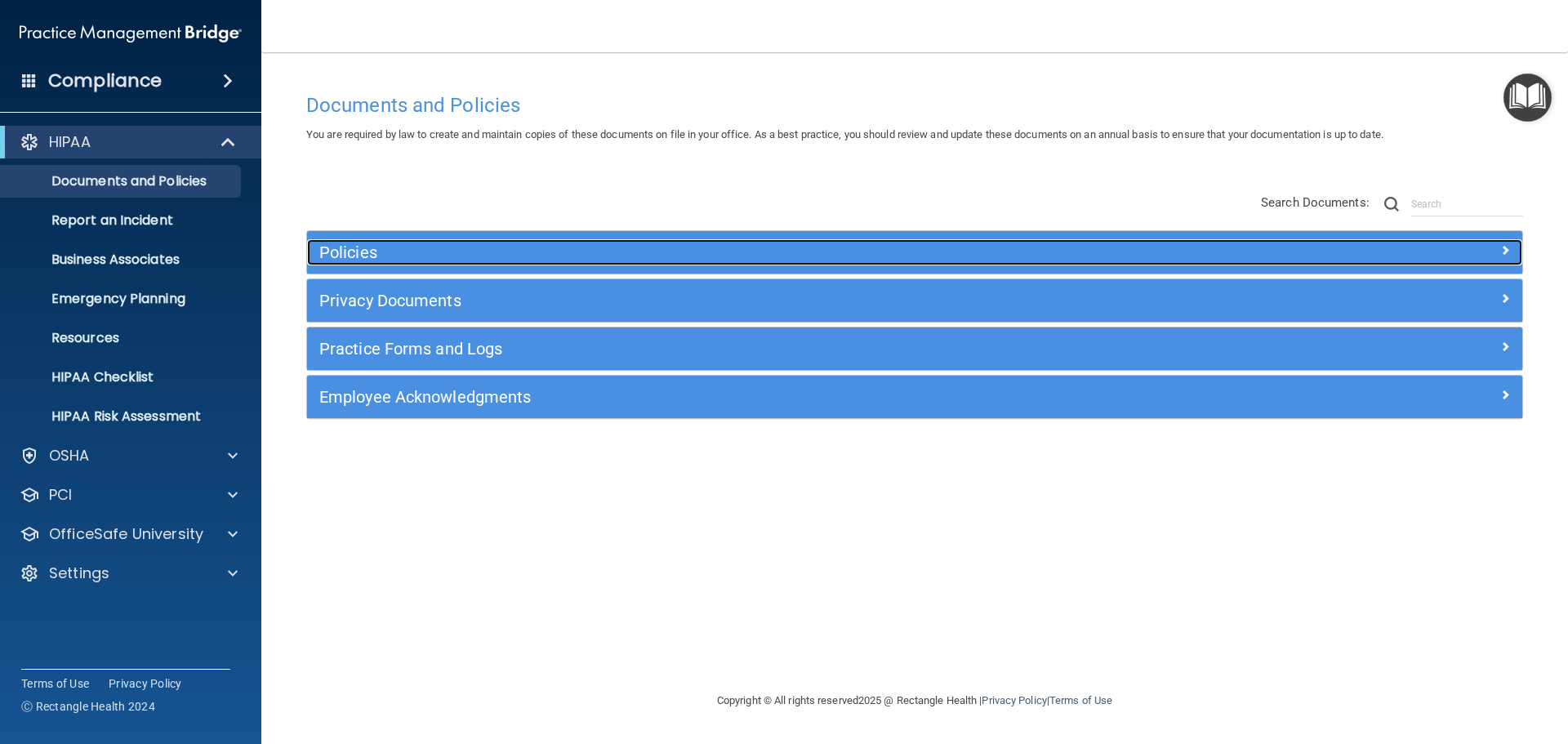
click at [439, 255] on h5 "Policies" at bounding box center [763, 252] width 887 height 18
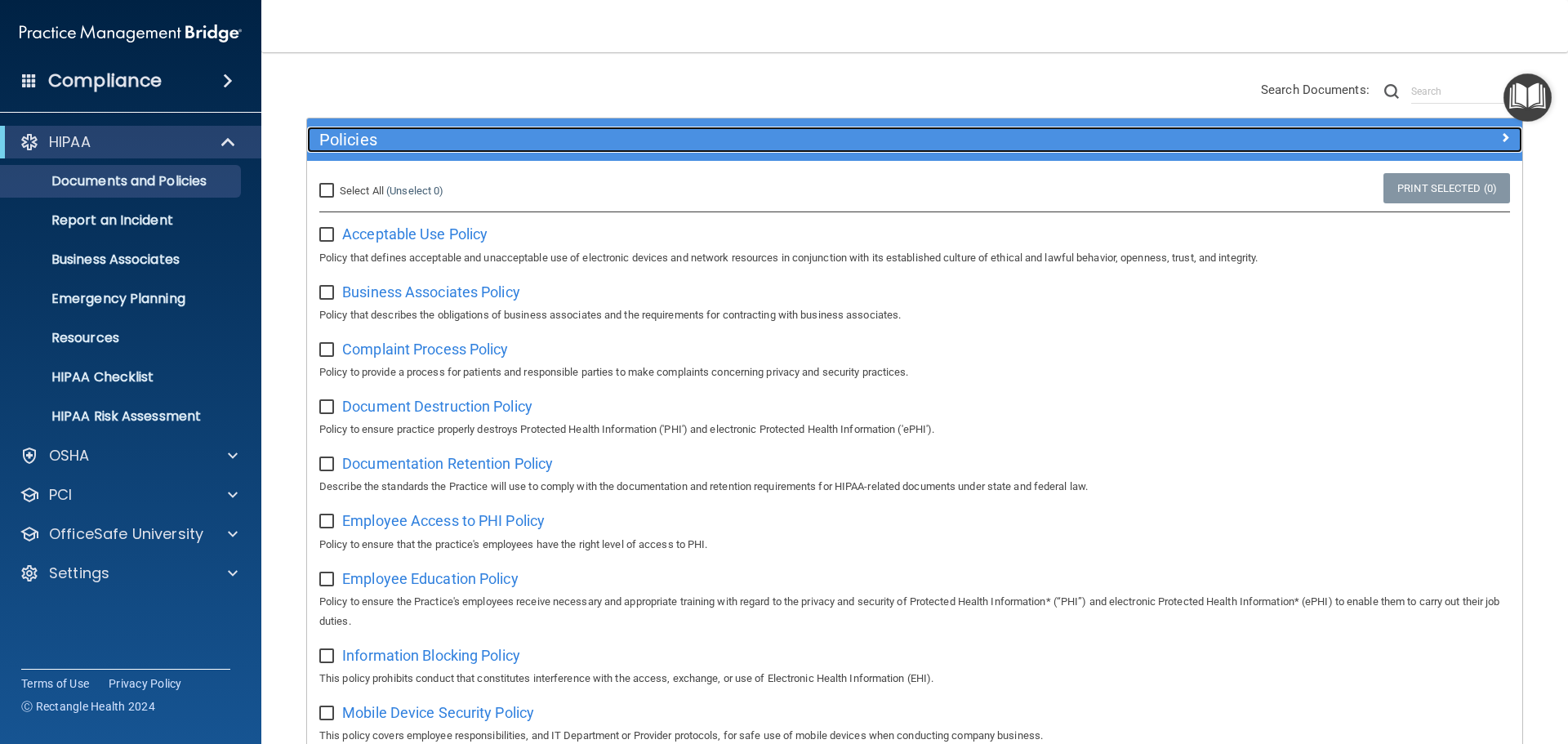
scroll to position [144, 0]
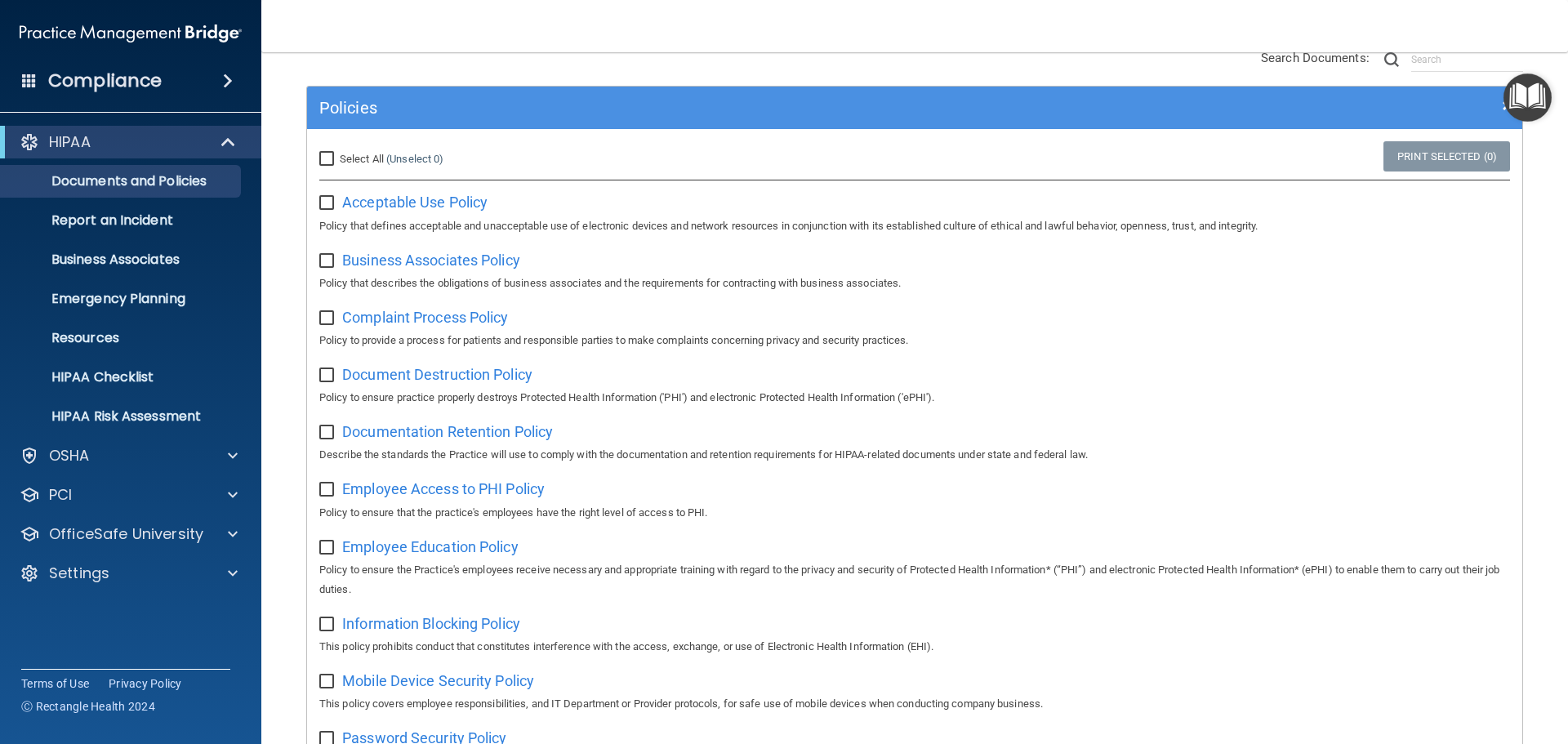
click at [324, 321] on input "checkbox" at bounding box center [328, 317] width 19 height 13
click at [322, 322] on input "checkbox" at bounding box center [328, 317] width 19 height 13
checkbox input "false"
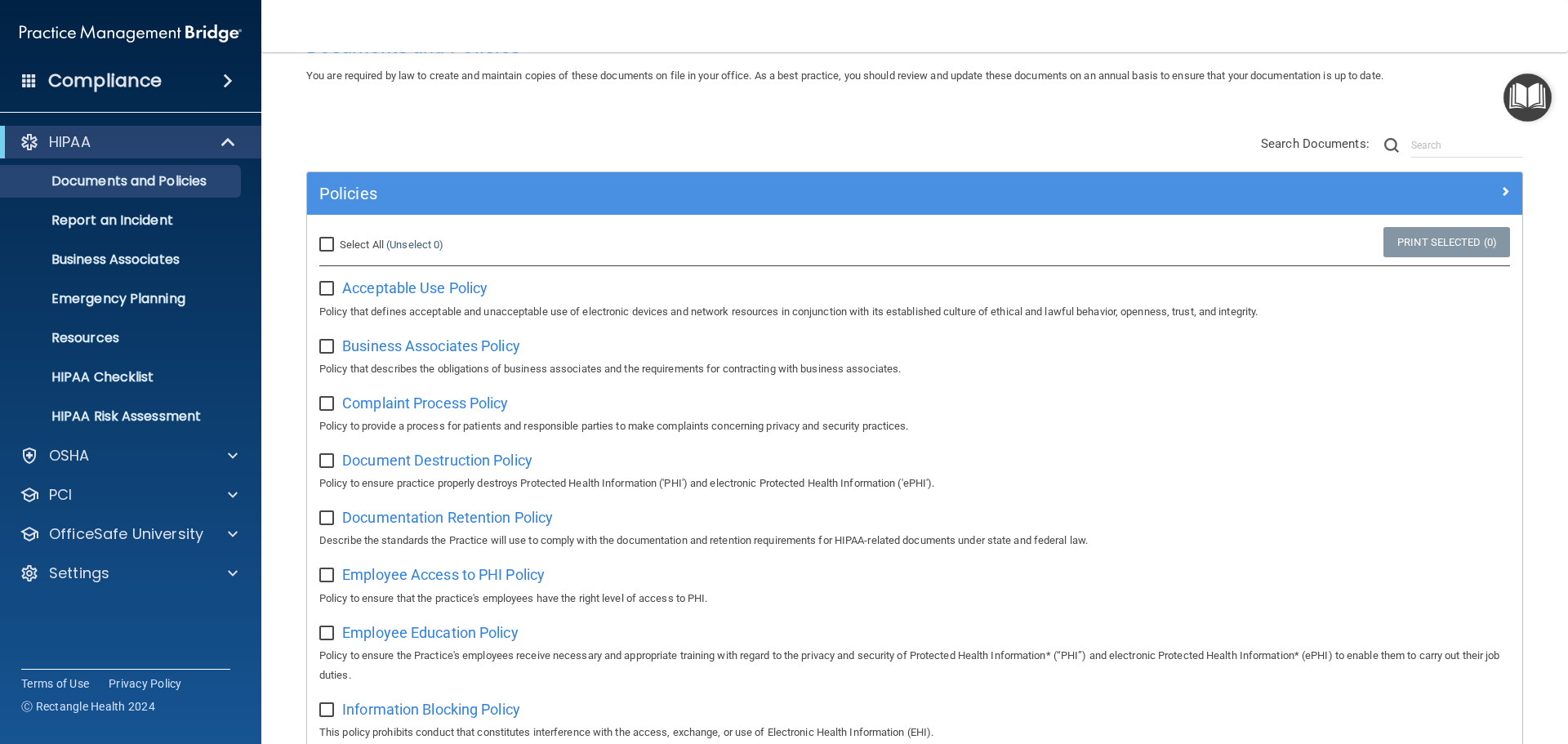
scroll to position [0, 0]
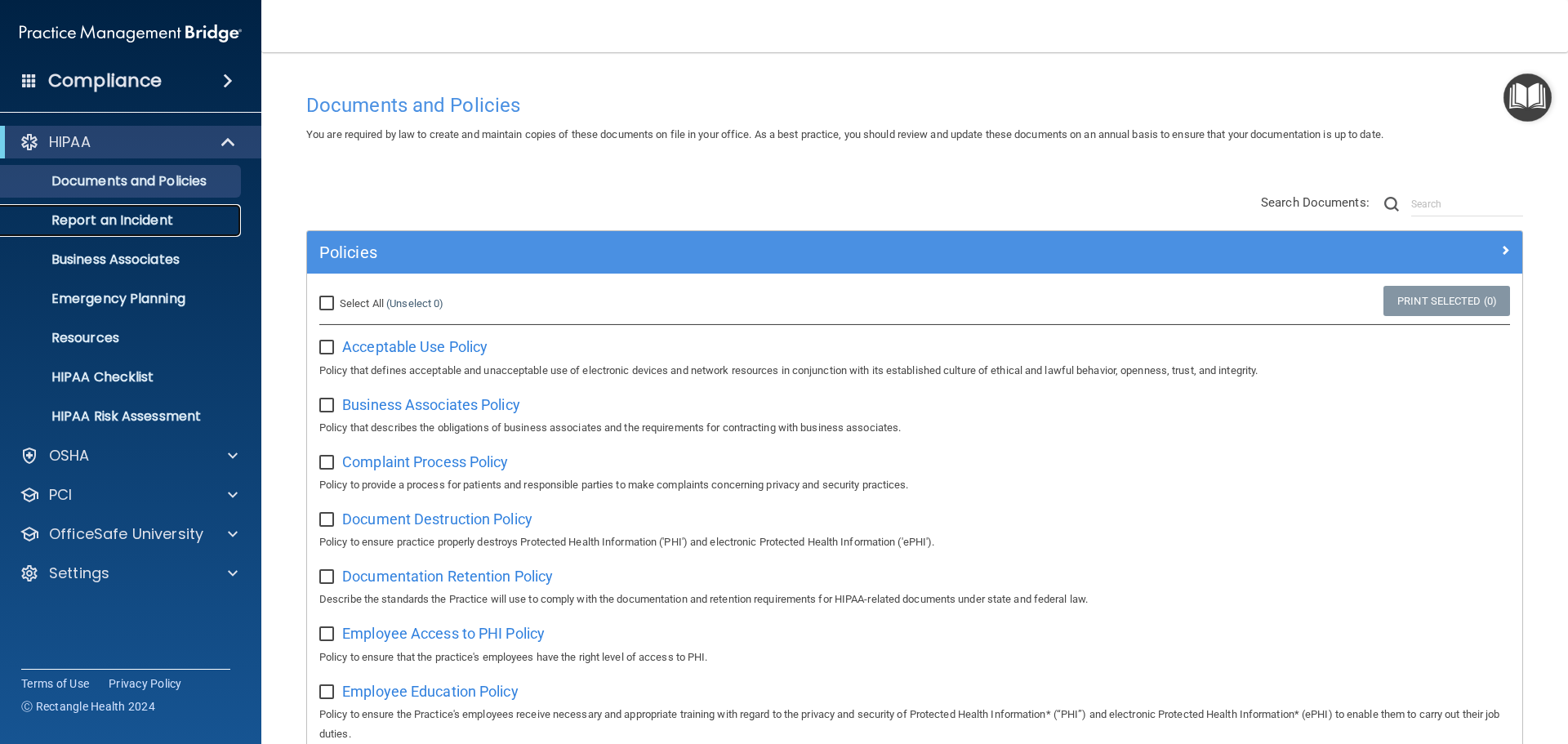
click at [113, 217] on p "Report an Incident" at bounding box center [122, 220] width 223 height 17
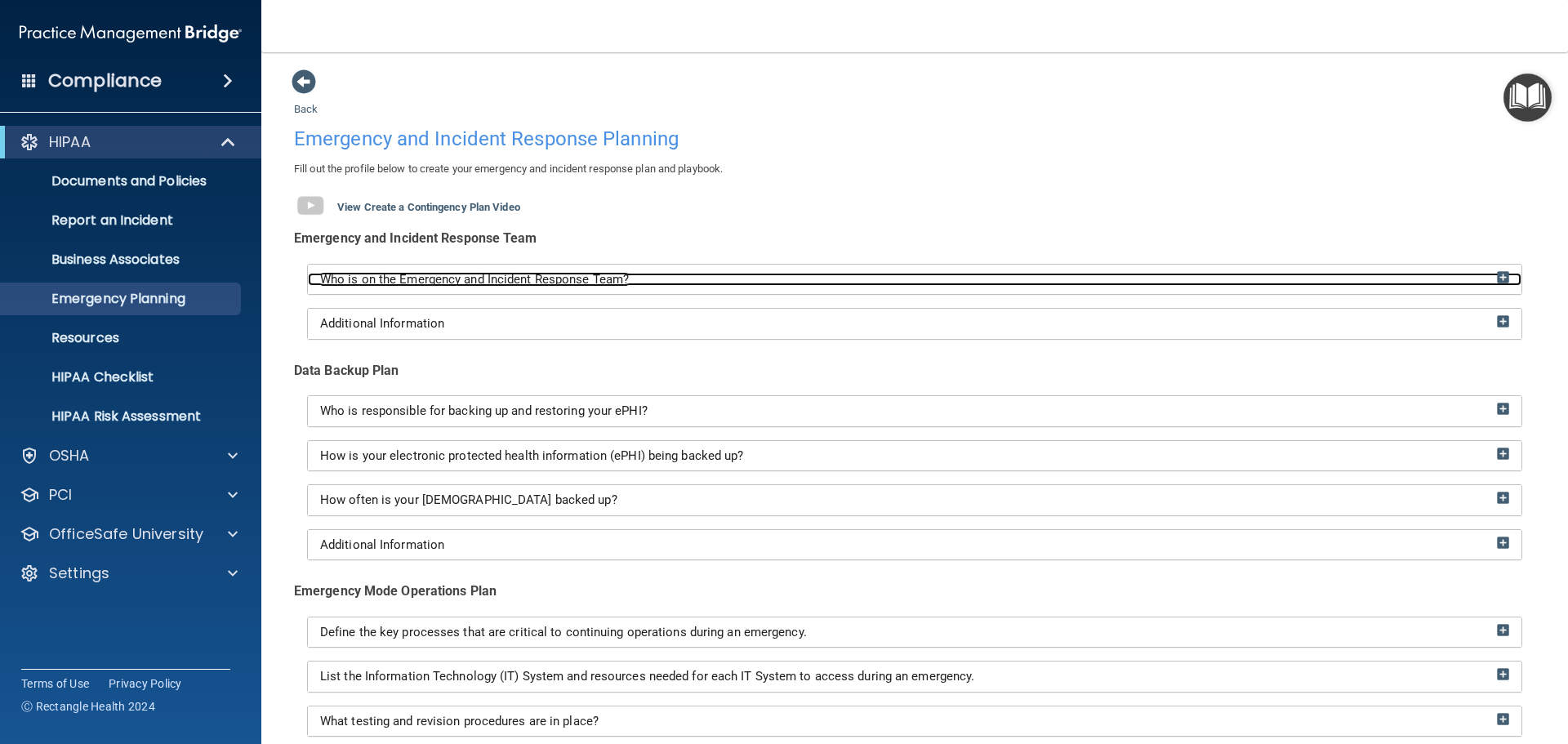
click at [683, 279] on div "Who is on the Emergency and Incident Response Team?" at bounding box center [915, 279] width 1213 height 14
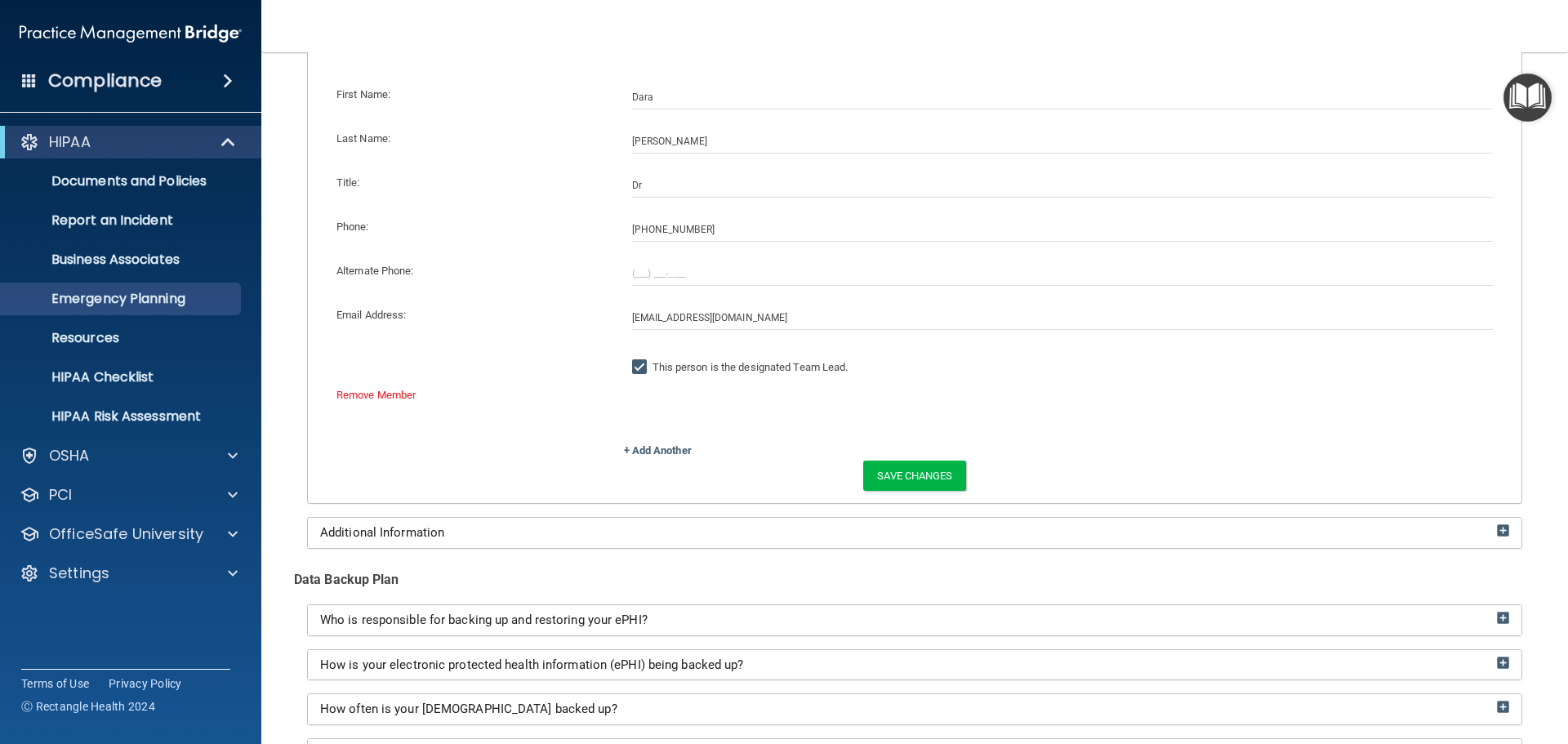
scroll to position [423, 0]
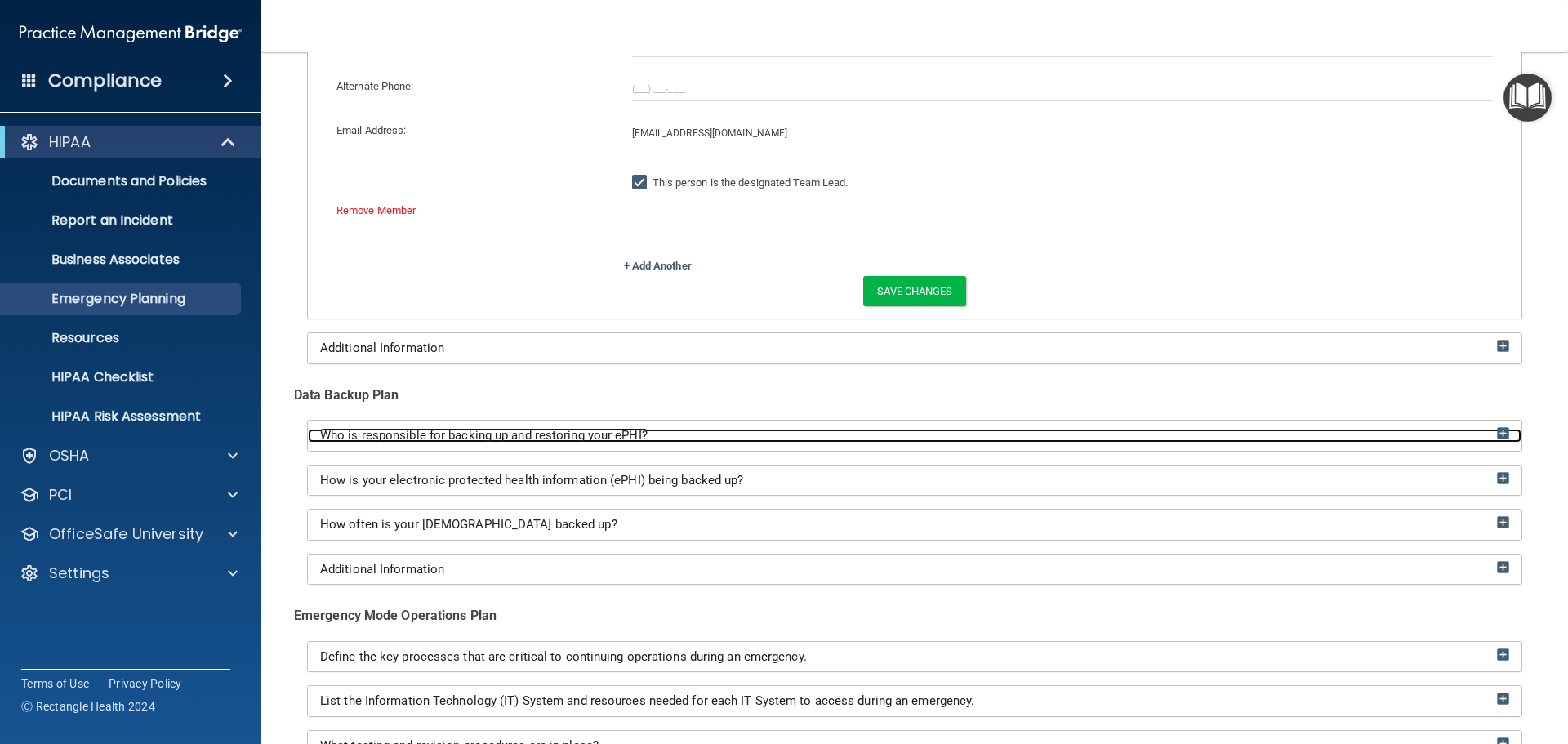
click at [647, 440] on div "Who is responsible for backing up and restoring your ePHI?" at bounding box center [915, 435] width 1213 height 14
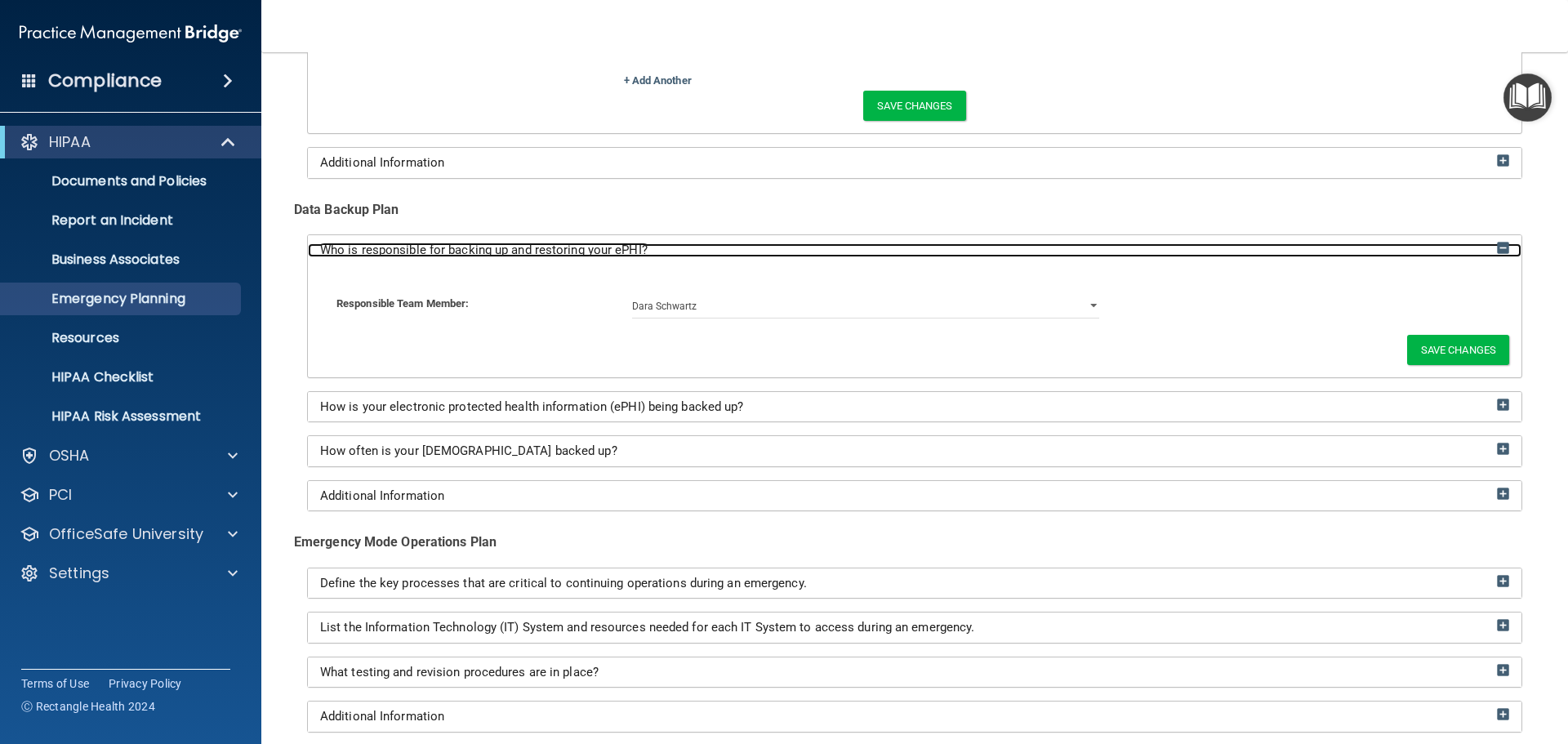
scroll to position [609, 0]
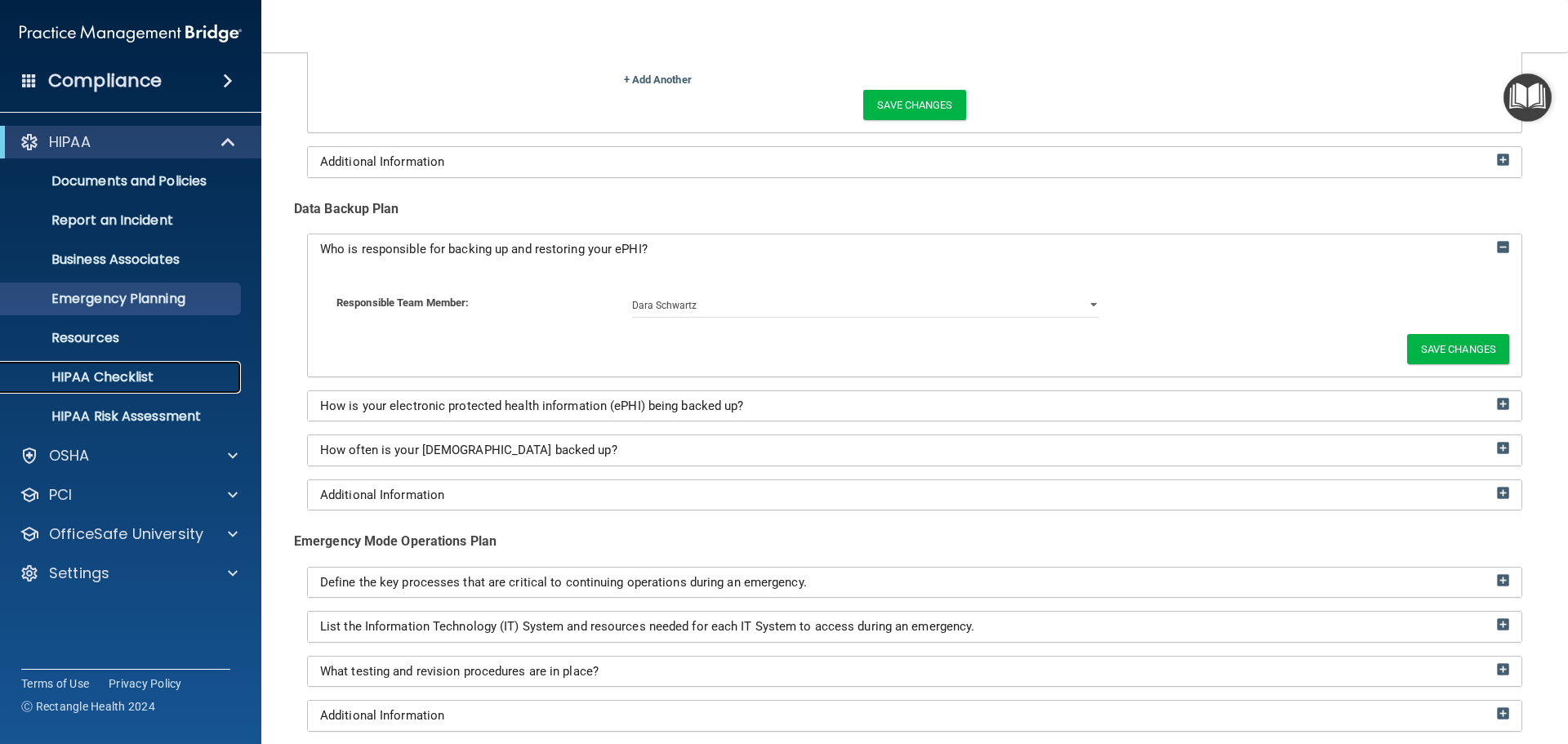
click at [115, 387] on link "HIPAA Checklist" at bounding box center [112, 378] width 257 height 33
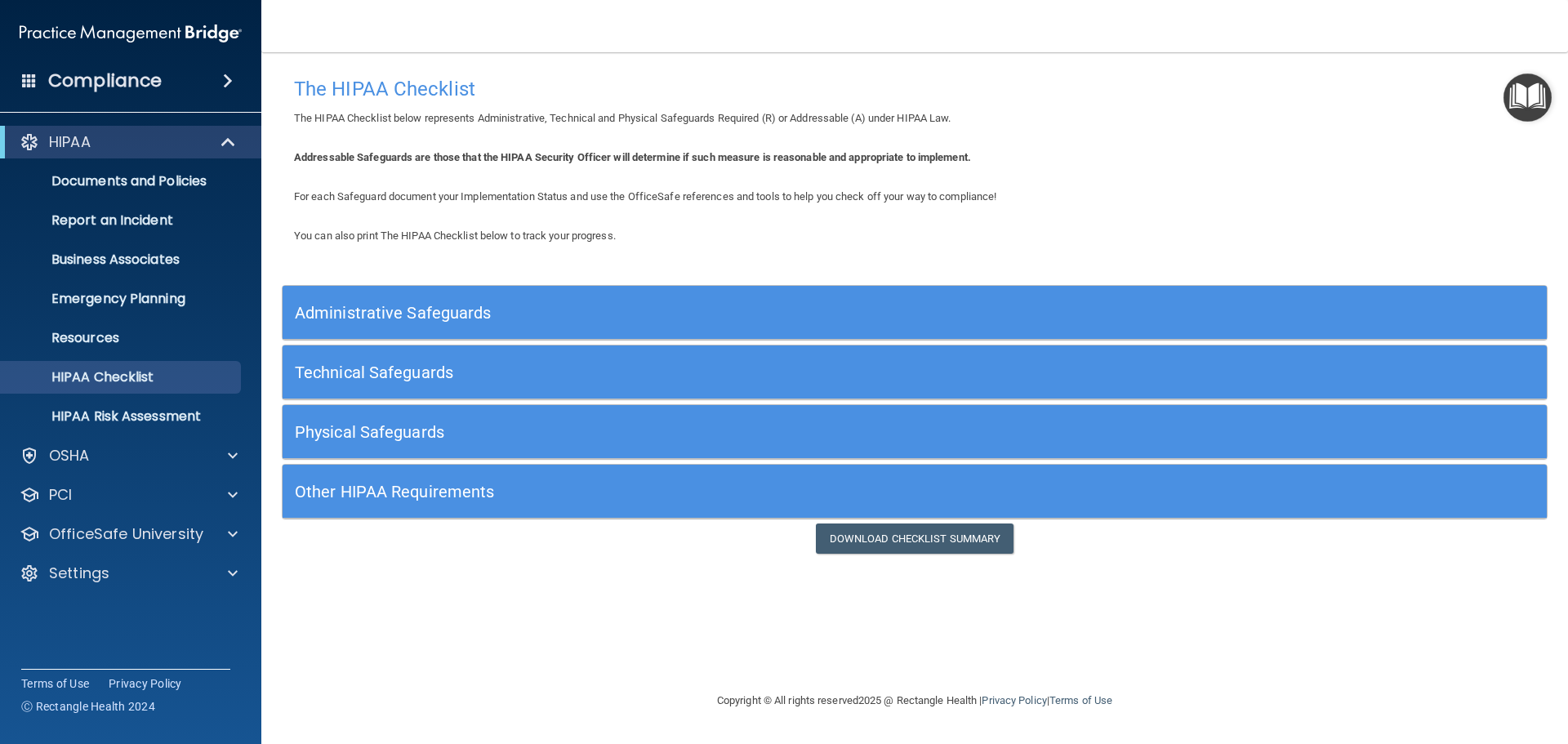
click at [534, 312] on h5 "Administrative Safeguards" at bounding box center [757, 313] width 924 height 18
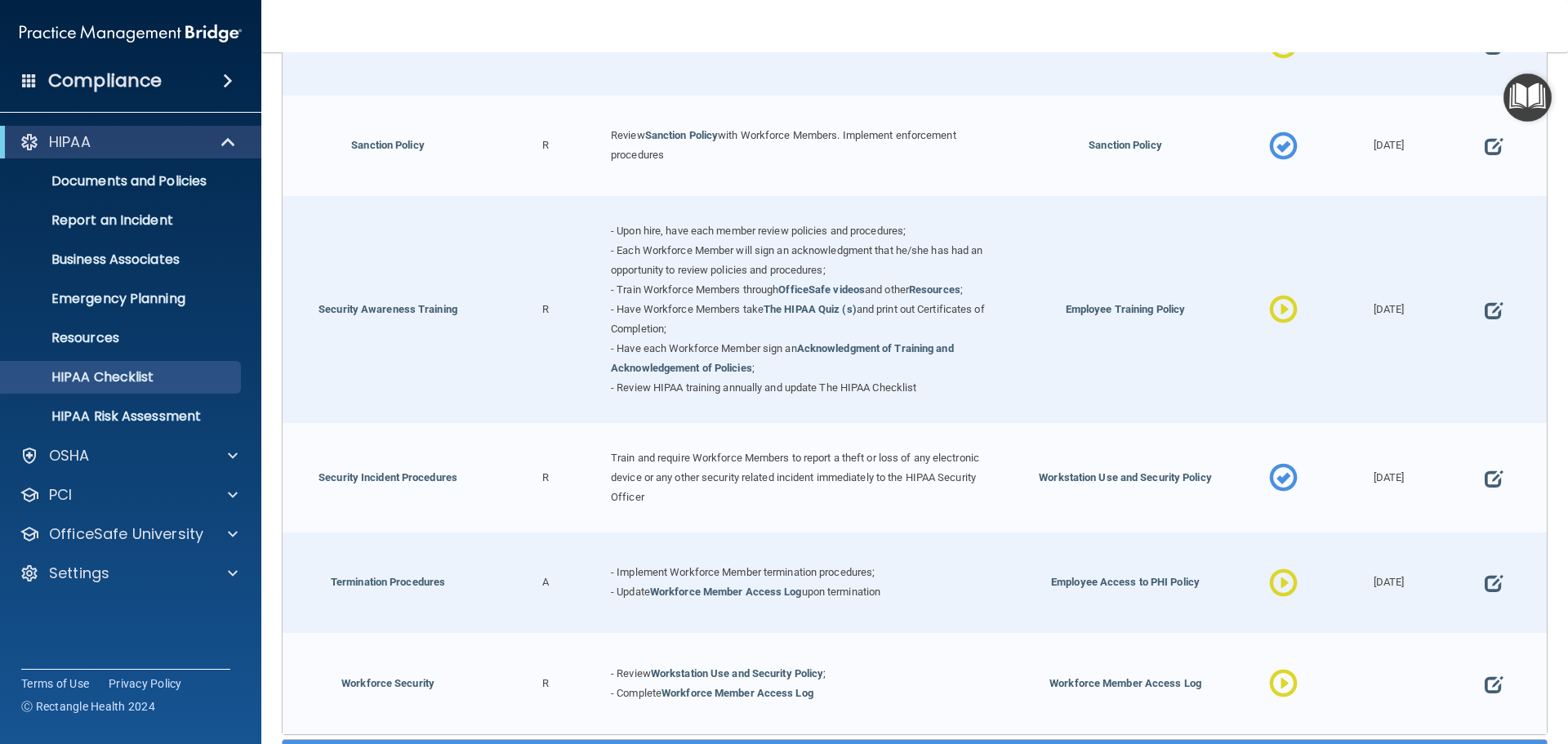
scroll to position [1331, 0]
click at [1269, 591] on span at bounding box center [1283, 584] width 28 height 71
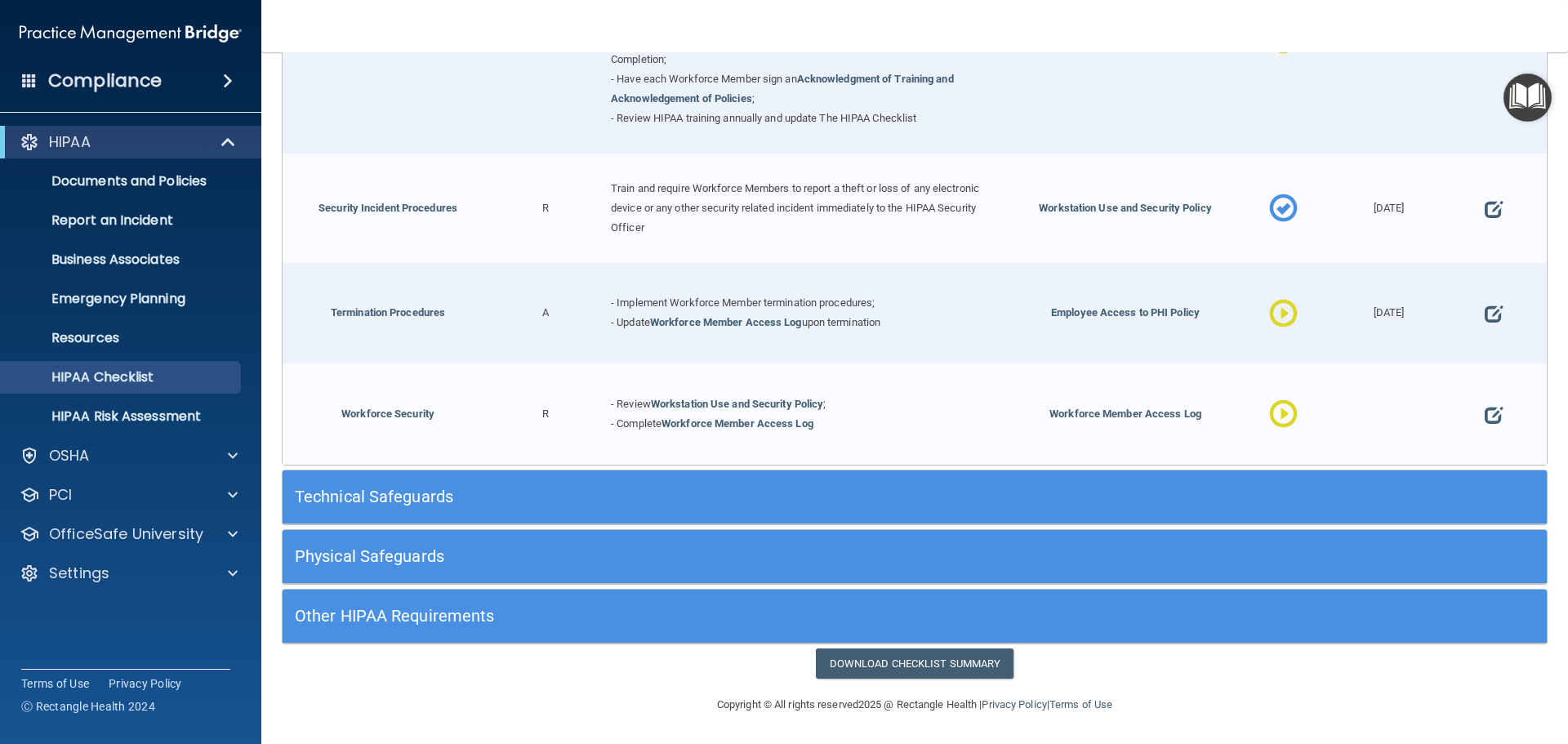
click at [793, 495] on h5 "Technical Safeguards" at bounding box center [757, 497] width 924 height 18
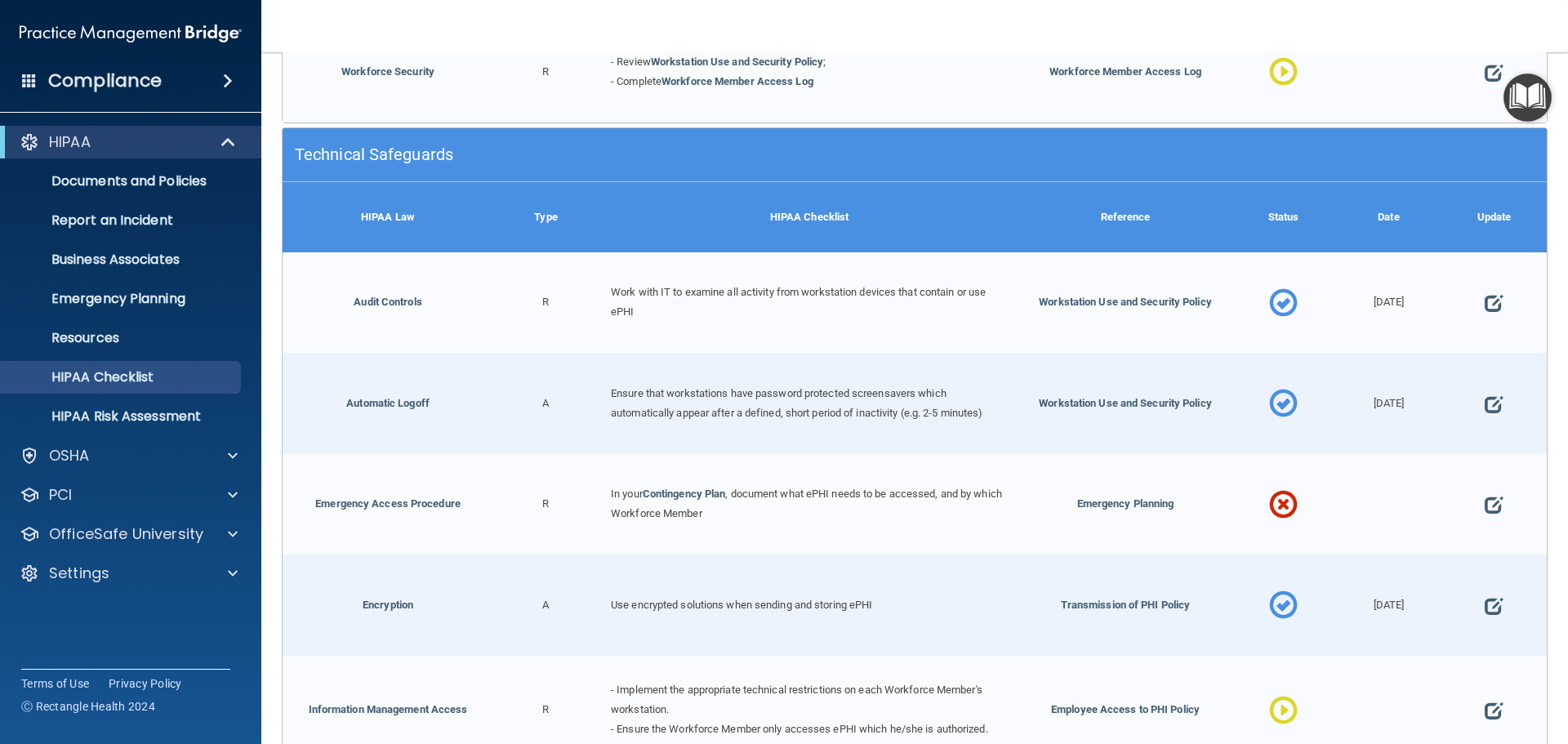
scroll to position [2024, 0]
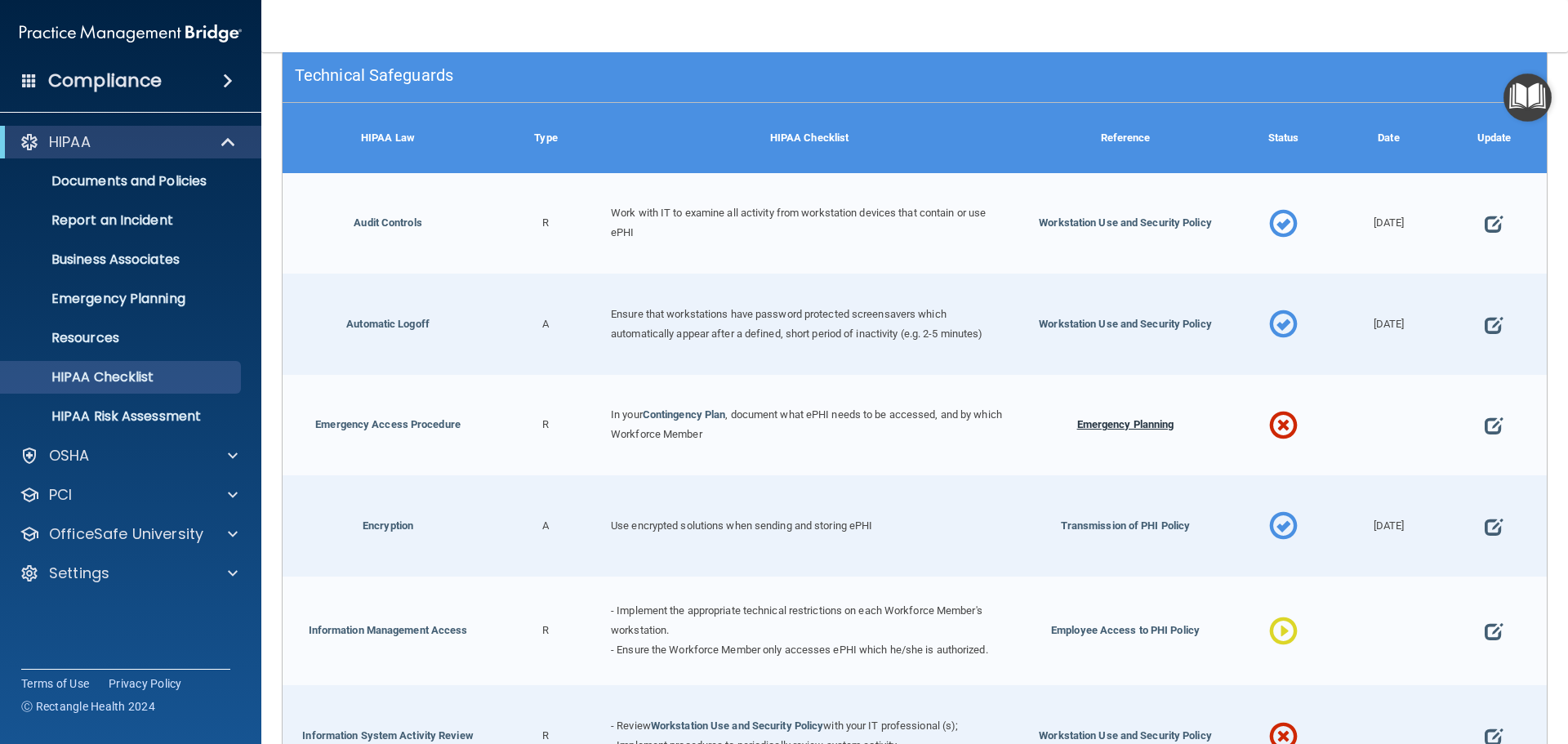
click at [1134, 430] on span "Emergency Planning" at bounding box center [1126, 424] width 97 height 13
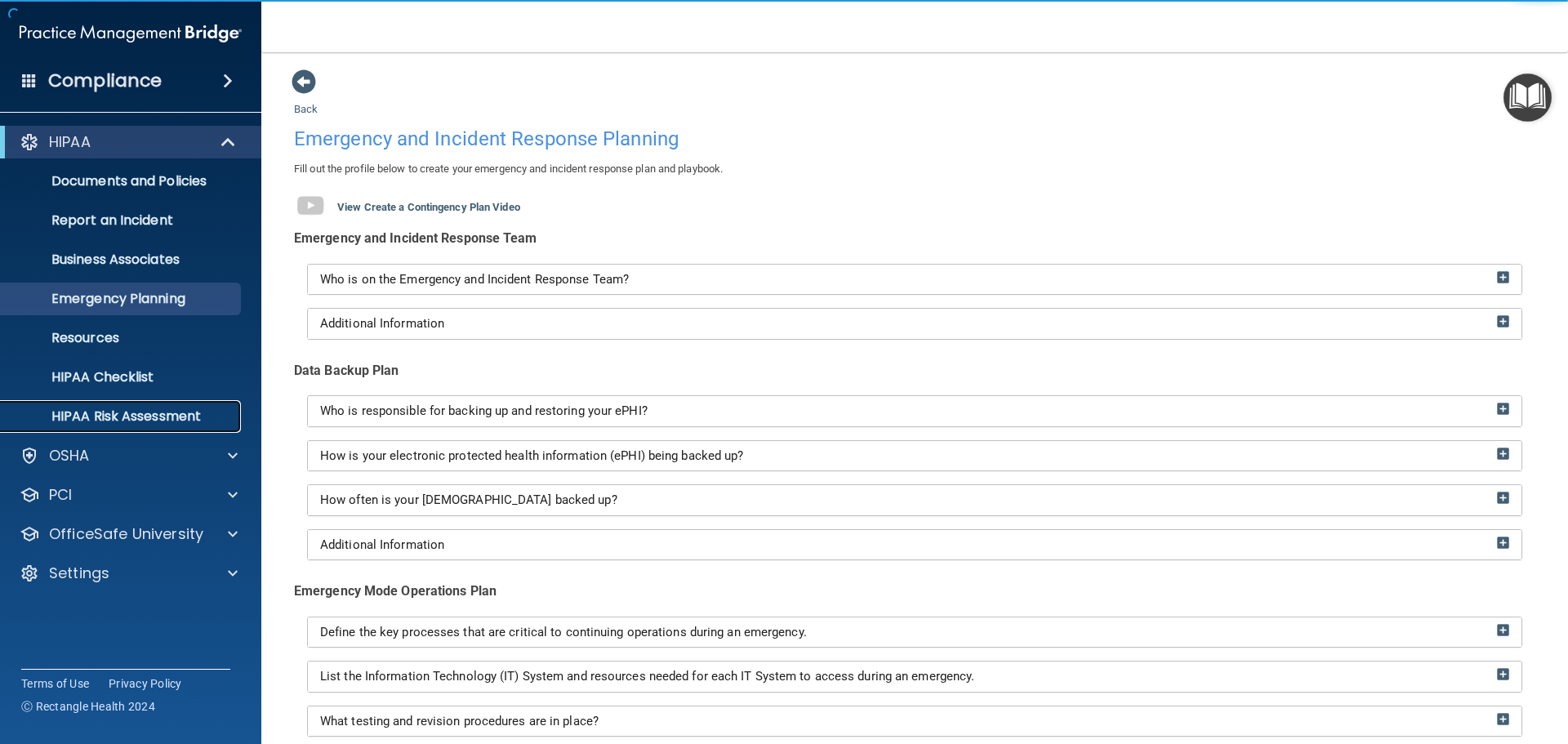
click at [123, 420] on p "HIPAA Risk Assessment" at bounding box center [122, 416] width 223 height 17
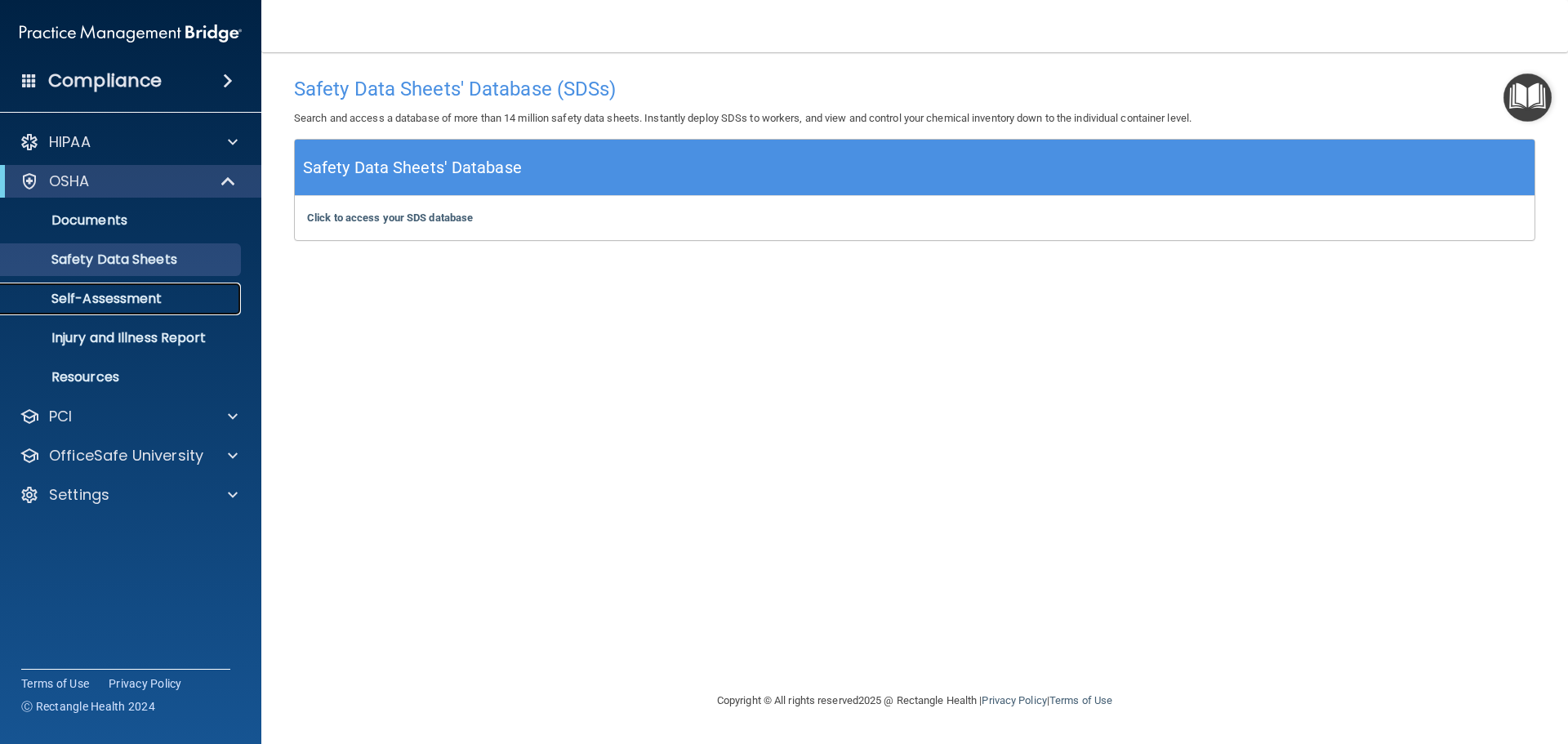
click at [114, 299] on p "Self-Assessment" at bounding box center [122, 299] width 223 height 17
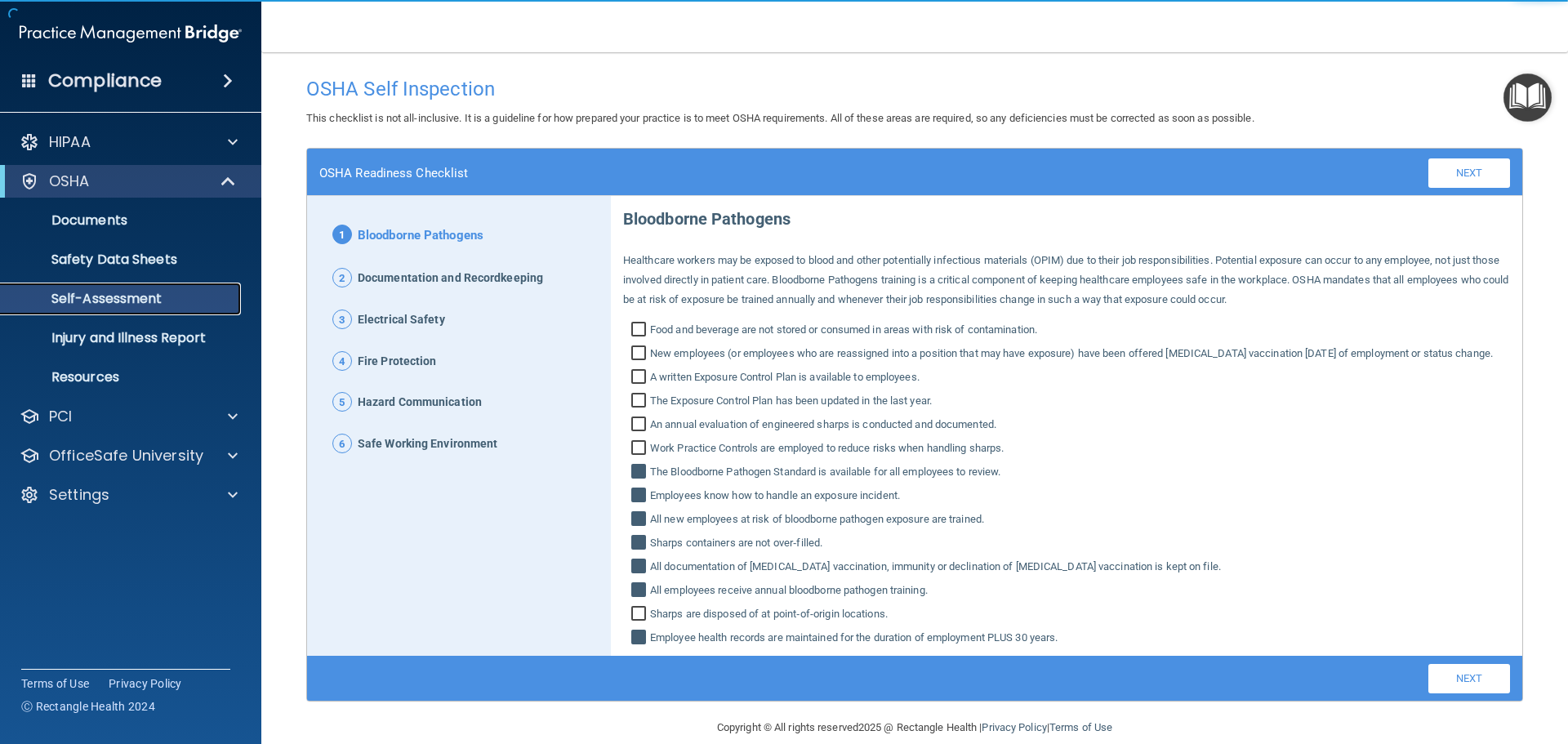
scroll to position [43, 0]
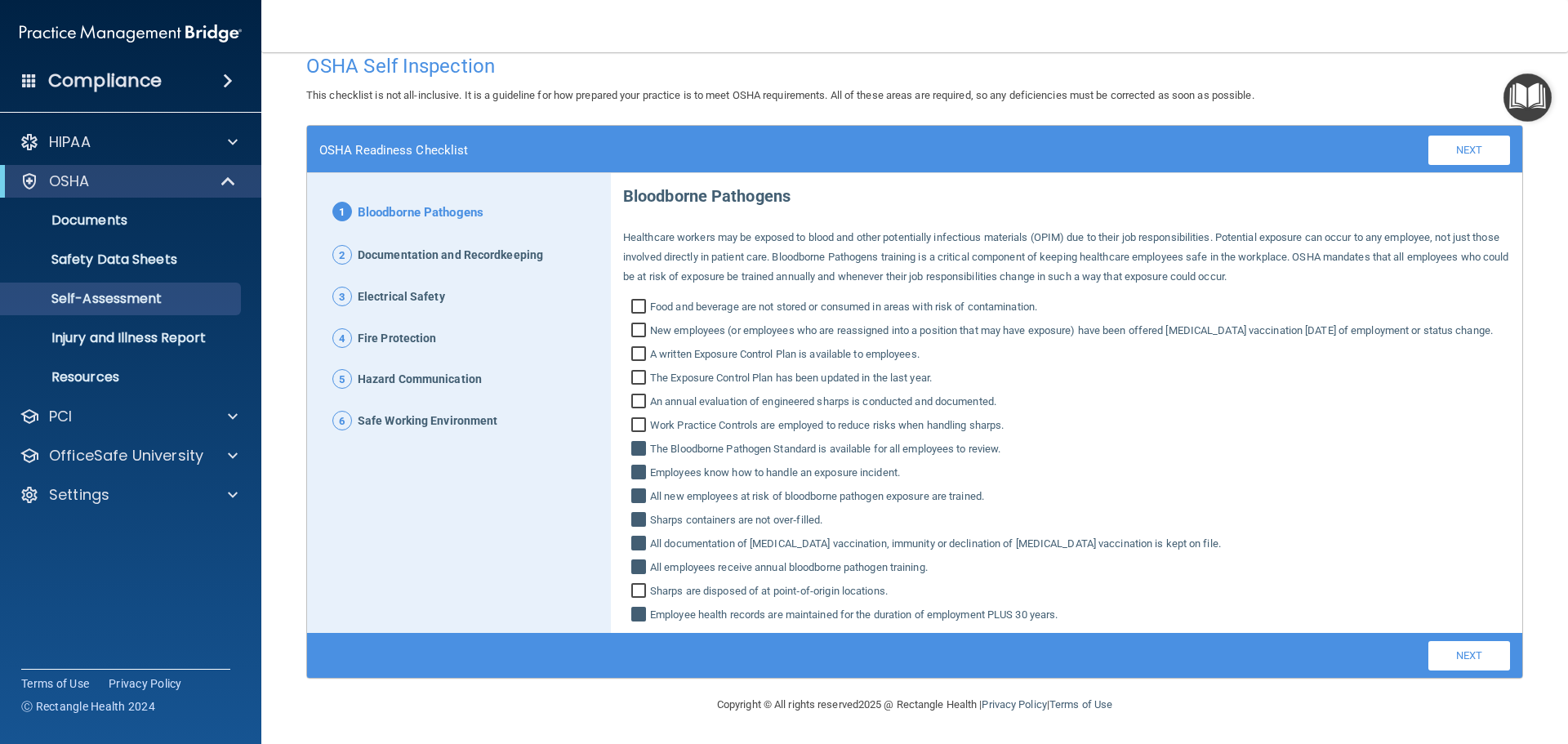
click at [633, 301] on input "Food and beverage are not stored or consumed in areas with risk of contaminatio…" at bounding box center [640, 309] width 19 height 17
checkbox input "true"
click at [109, 330] on p "Injury and Illness Report" at bounding box center [122, 338] width 223 height 17
